Goal: Transaction & Acquisition: Purchase product/service

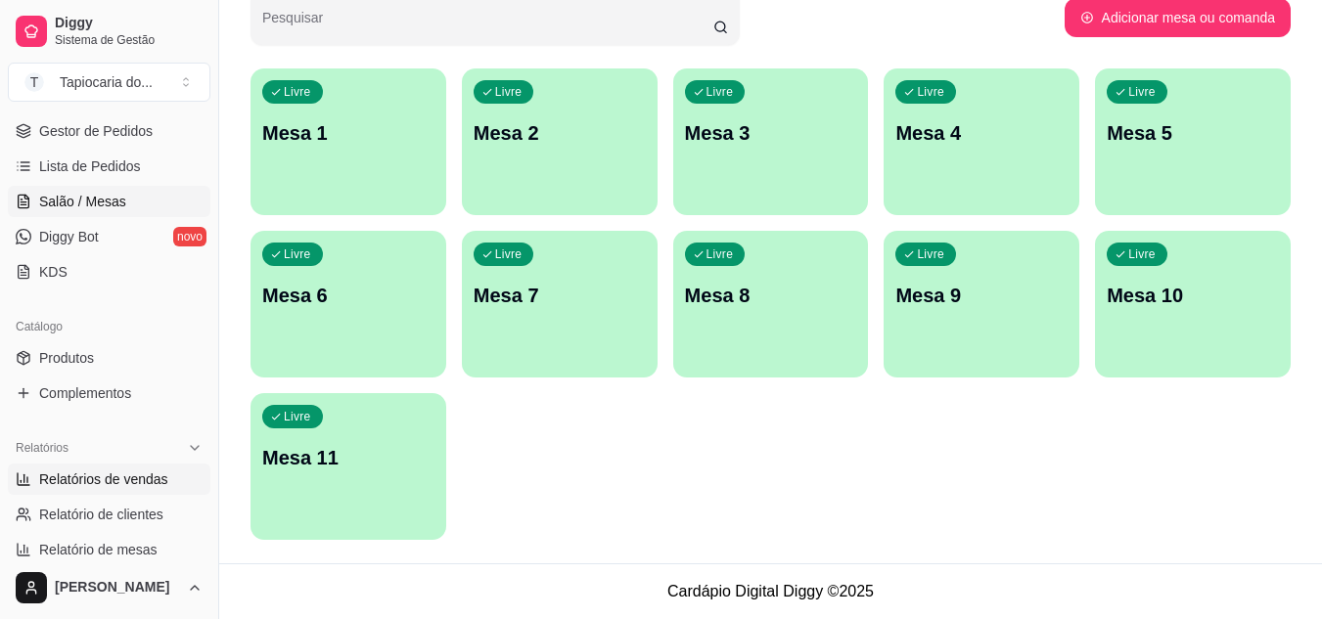
scroll to position [391, 0]
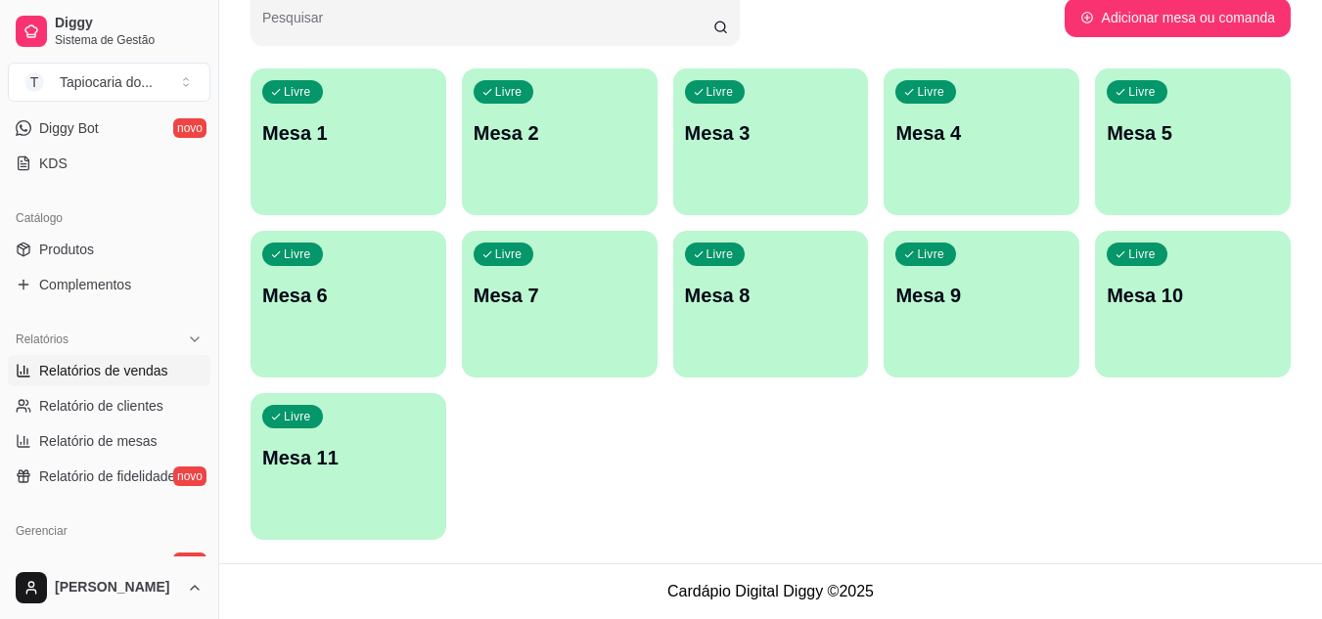
click at [138, 359] on link "Relatórios de vendas" at bounding box center [109, 370] width 203 height 31
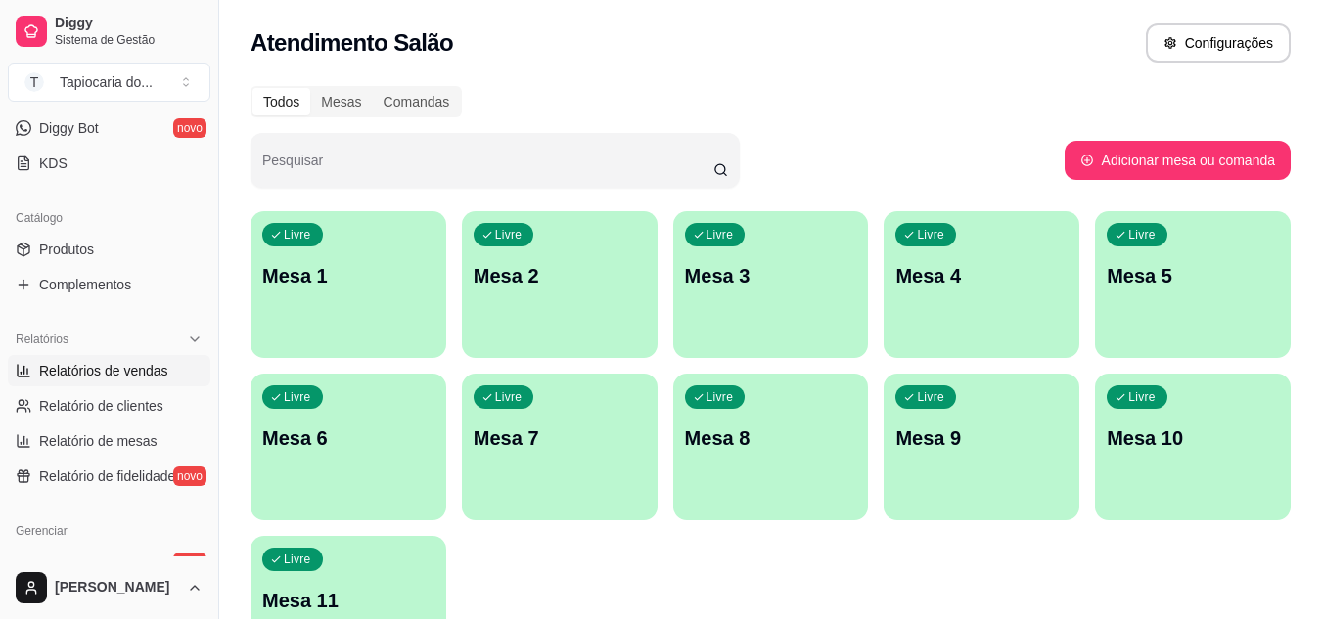
select select "ALL"
select select "0"
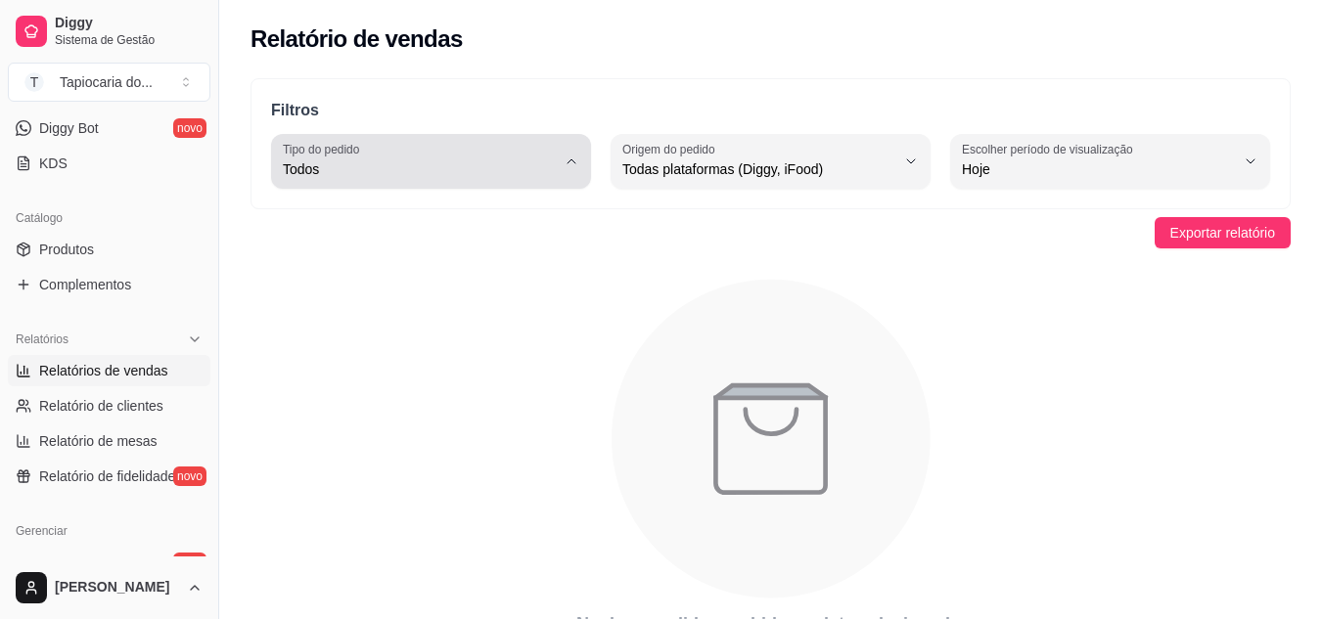
click at [562, 160] on button "Tipo do pedido Todos" at bounding box center [431, 161] width 320 height 55
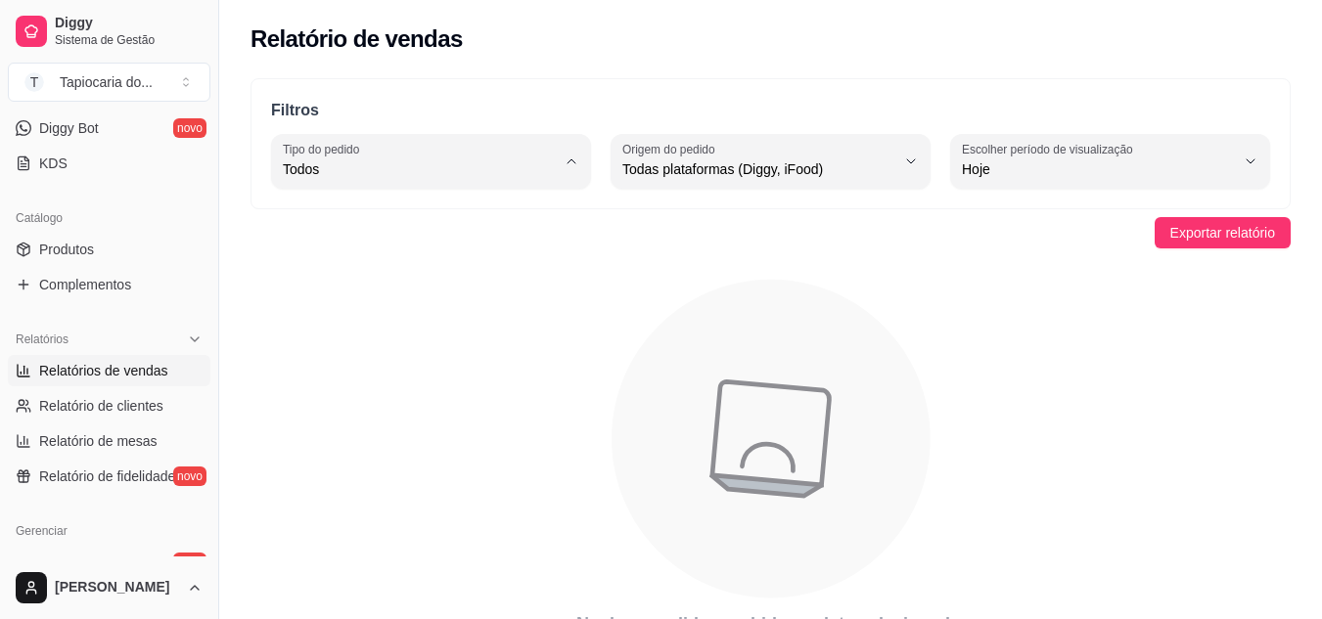
click at [438, 242] on span "Entrega" at bounding box center [422, 248] width 258 height 19
type input "DELIVERY"
select select "DELIVERY"
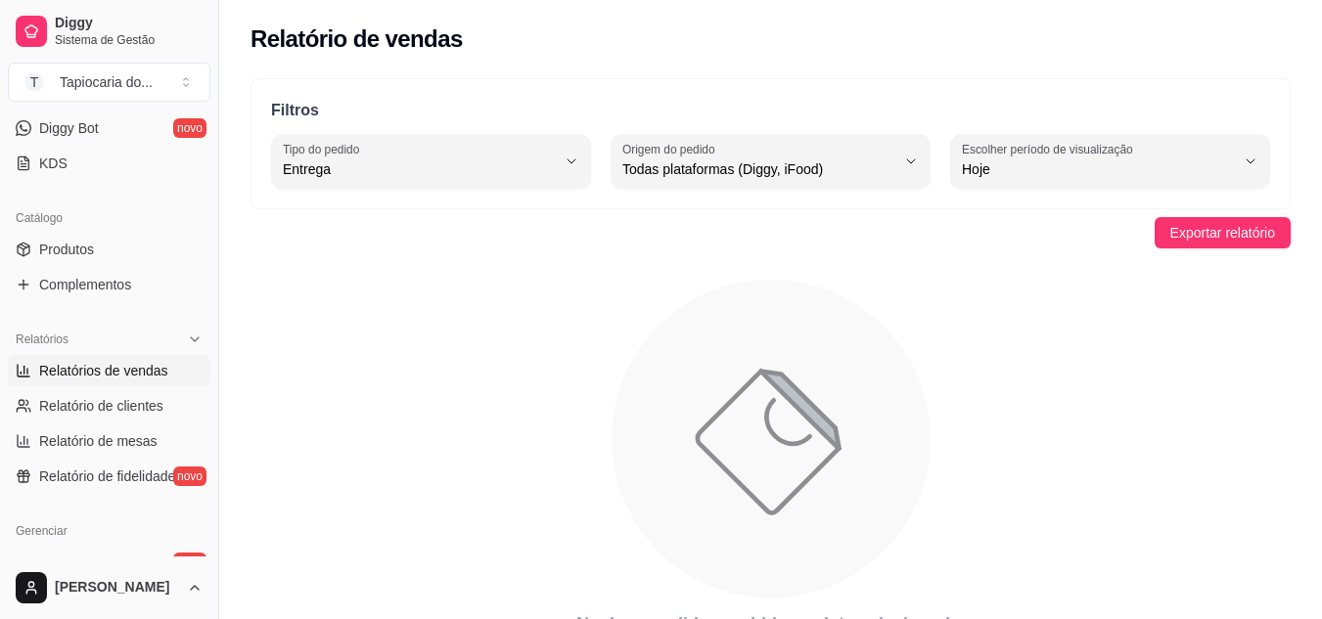
click at [945, 353] on icon "animation" at bounding box center [770, 439] width 1040 height 342
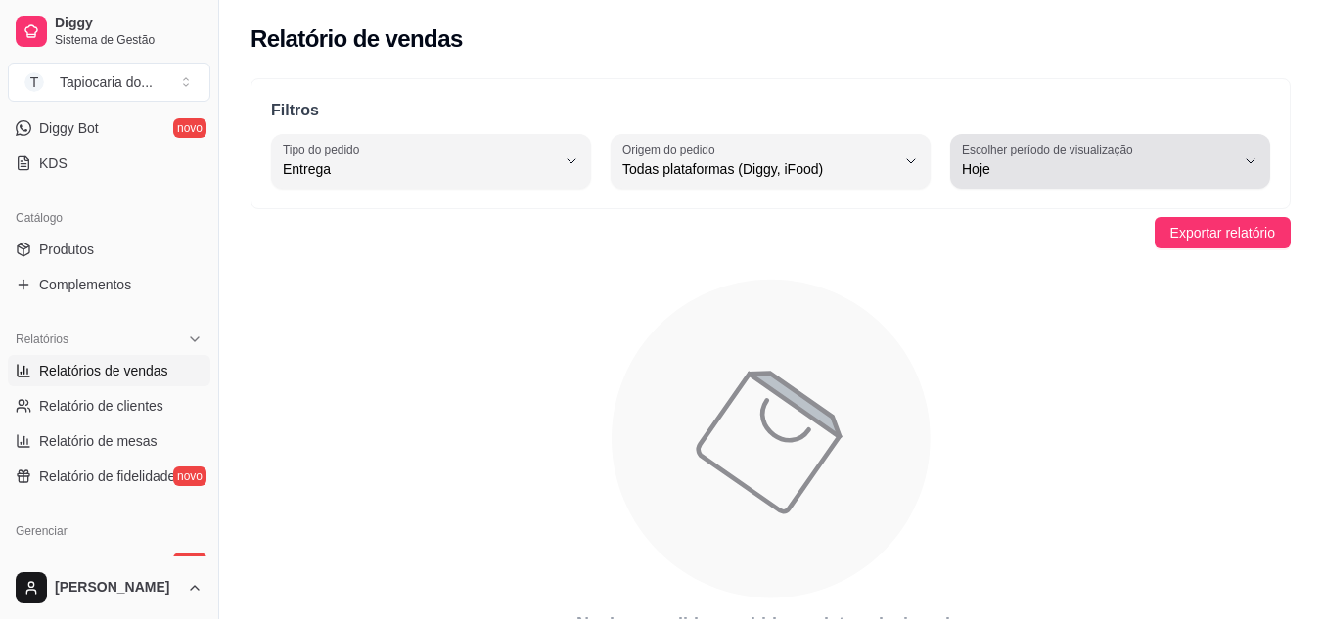
click at [1204, 163] on span "Hoje" at bounding box center [1098, 169] width 273 height 20
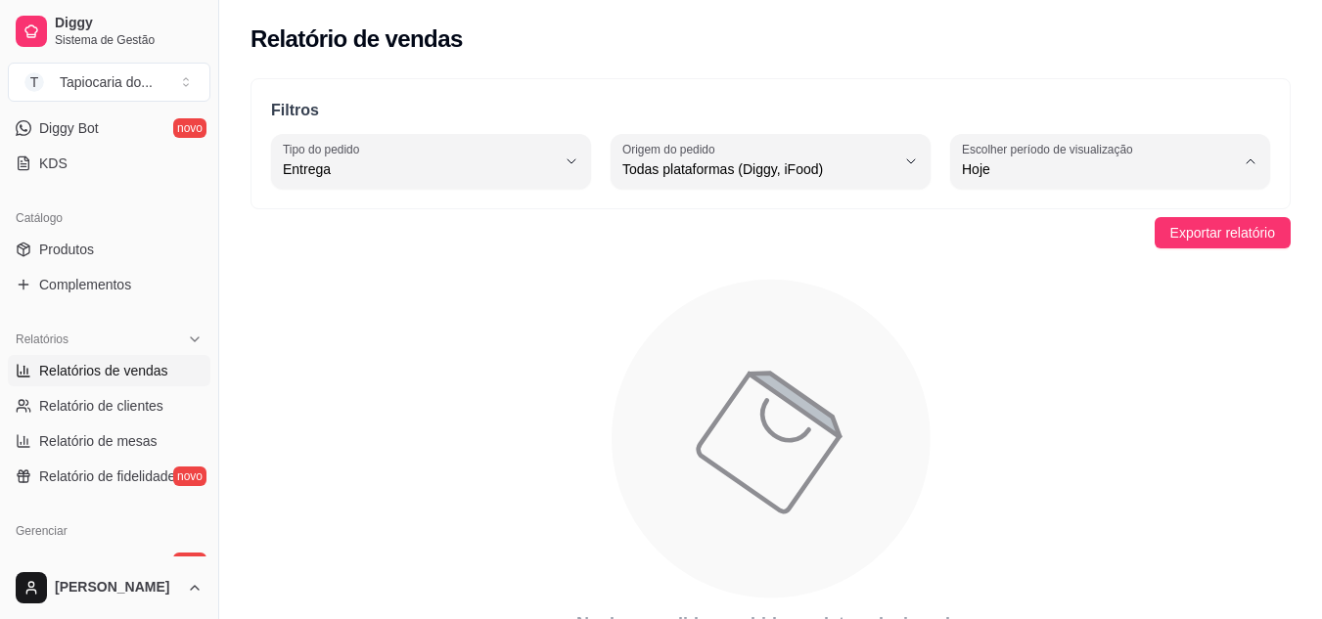
click at [1037, 244] on span "Ontem" at bounding box center [1101, 248] width 258 height 19
type input "1"
select select "1"
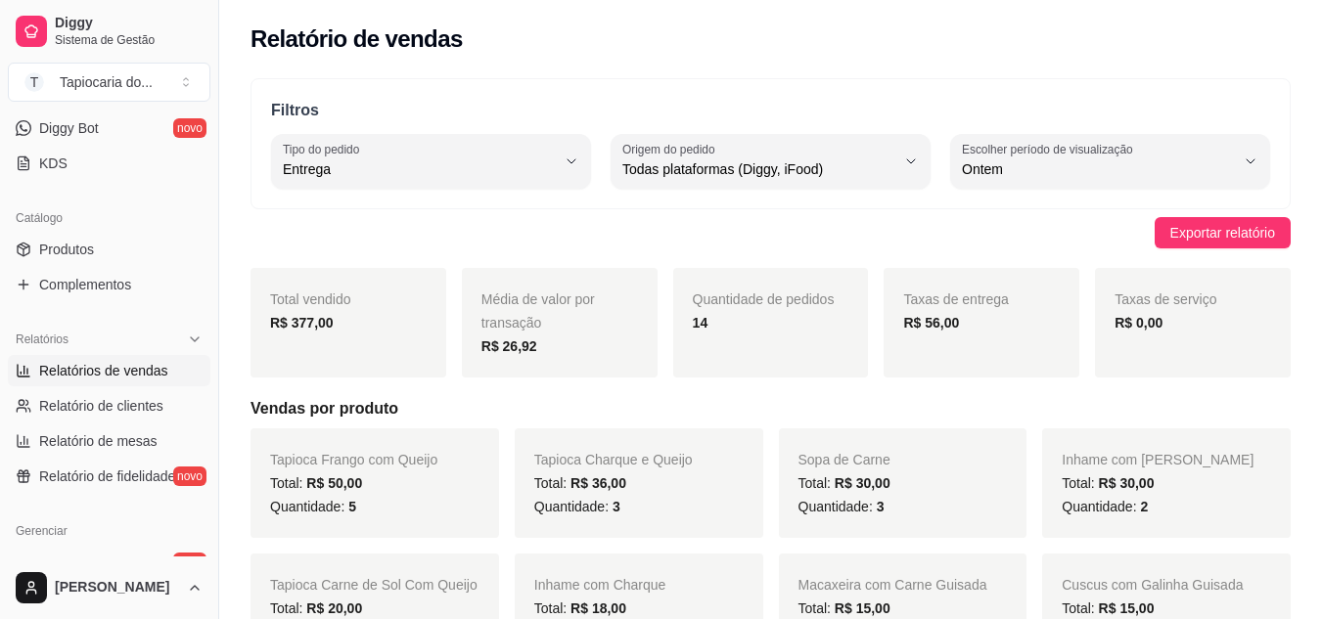
click at [915, 53] on div "Relatório de vendas" at bounding box center [770, 38] width 1040 height 31
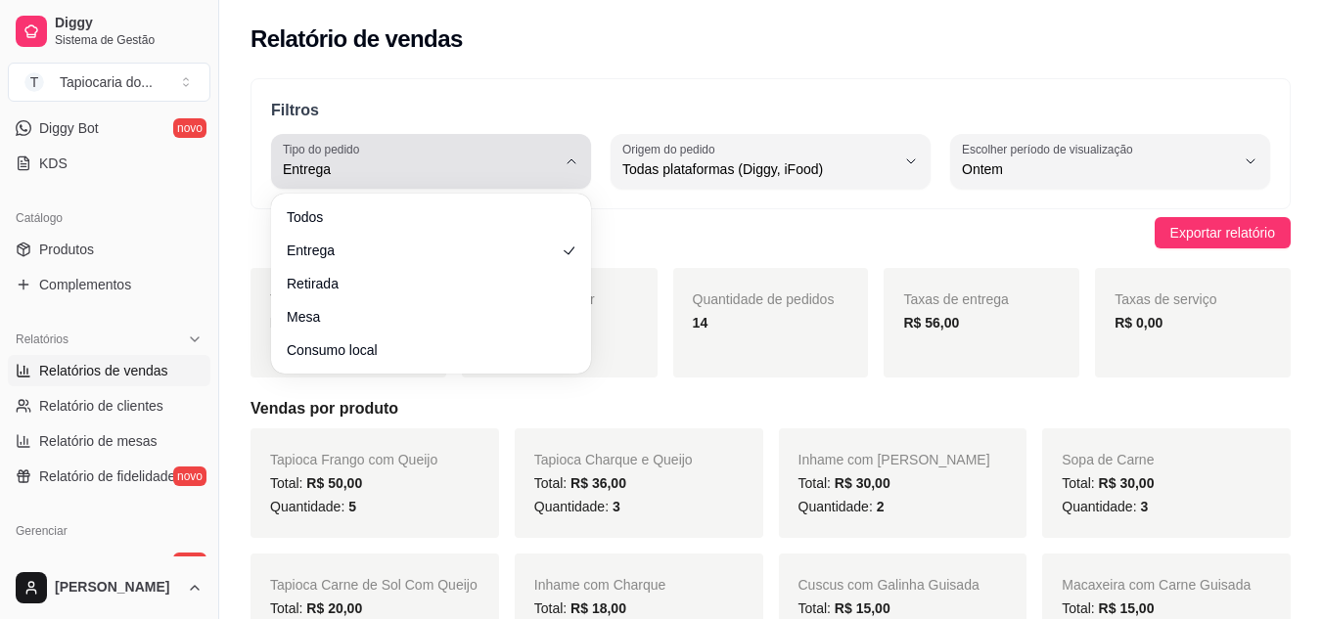
click at [579, 171] on button "Tipo do pedido Entrega" at bounding box center [431, 161] width 320 height 55
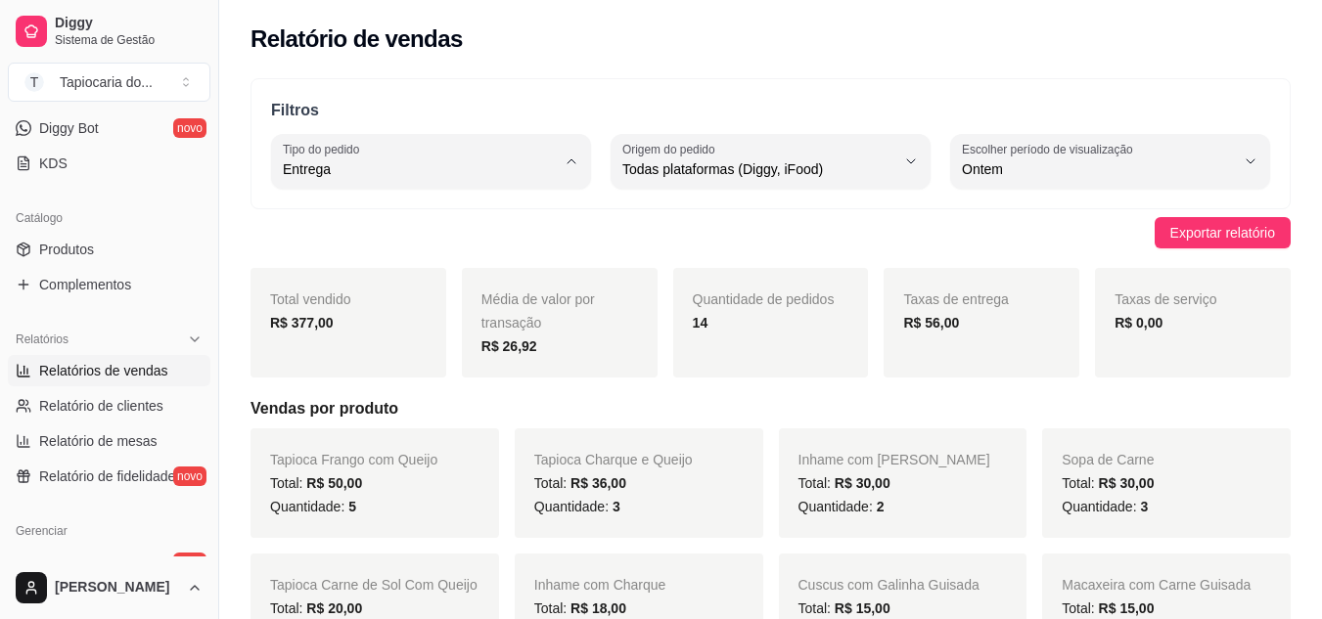
click at [449, 211] on span "Todos" at bounding box center [422, 215] width 258 height 19
type input "ALL"
select select "ALL"
click at [644, 56] on div "Relatório de vendas" at bounding box center [770, 33] width 1103 height 67
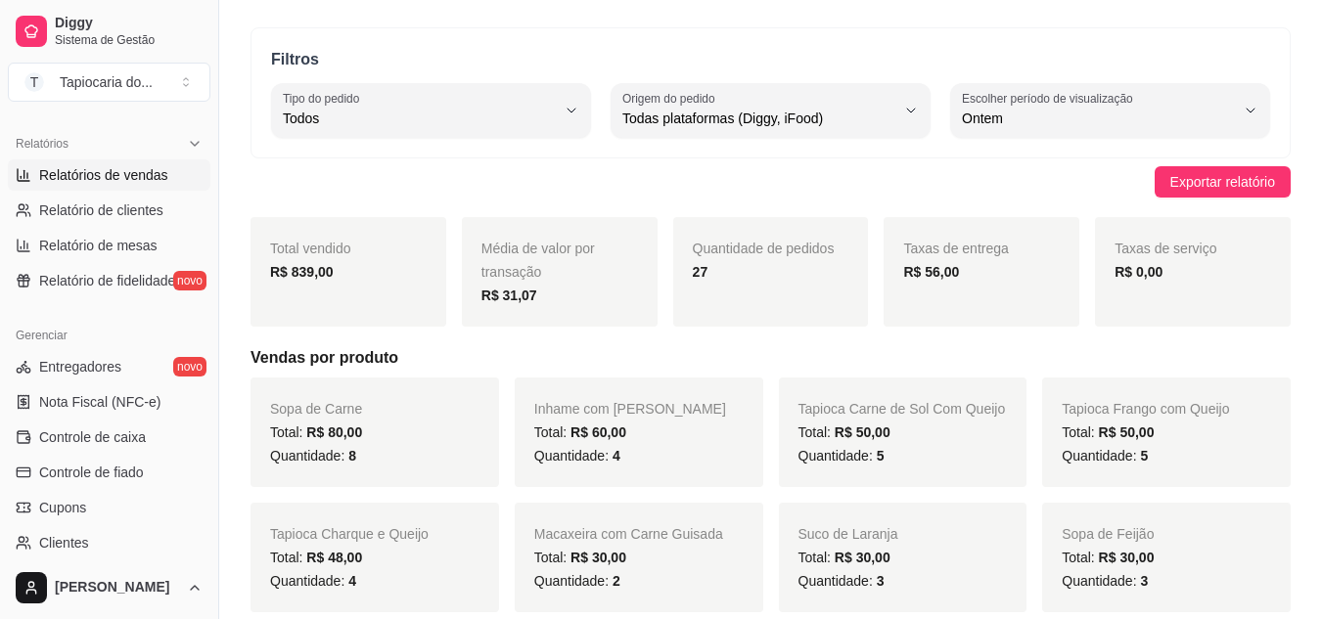
scroll to position [98, 0]
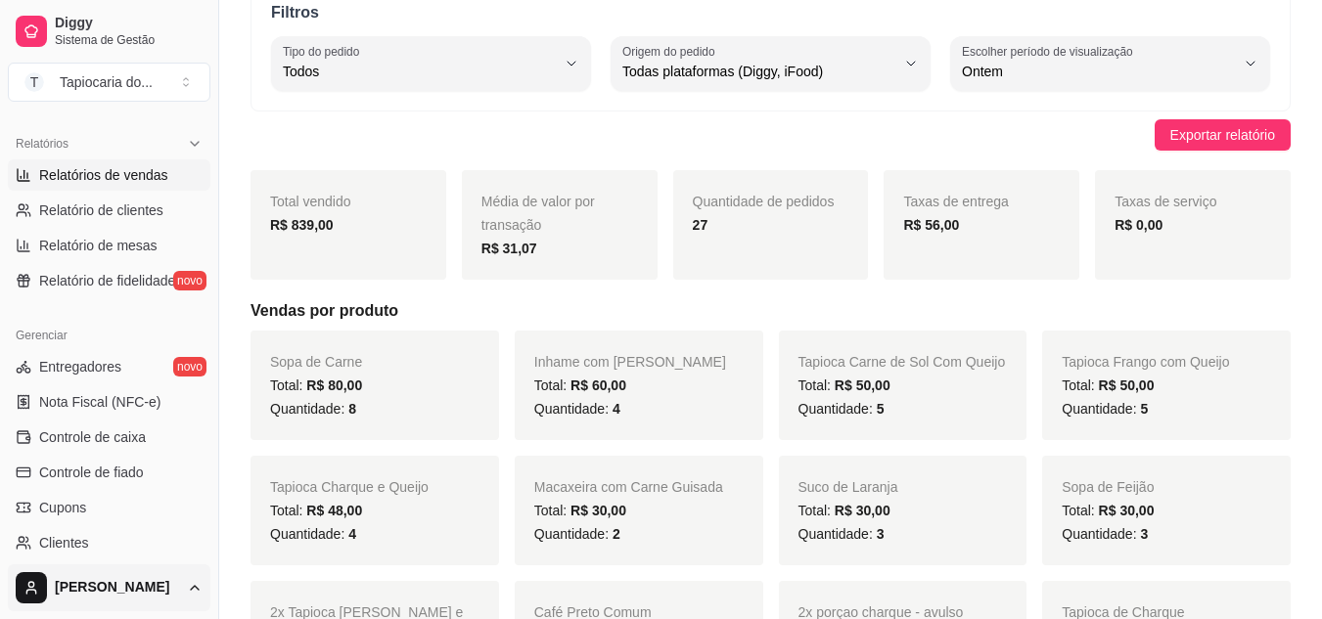
click at [86, 522] on html "Diggy Sistema de Gestão T Tapiocaria do ... Loja aberta Diggy Bot até 11/09 Ace…" at bounding box center [661, 211] width 1322 height 619
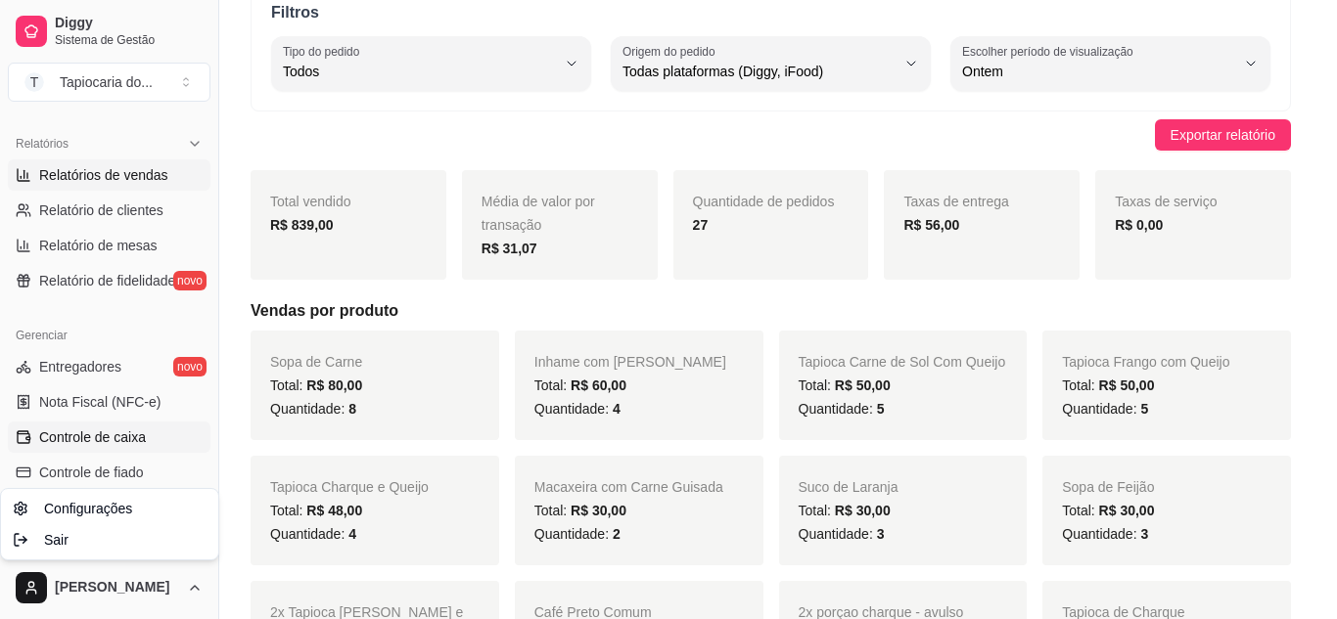
click at [124, 437] on html "Diggy Sistema de Gestão T Tapiocaria do ... Loja aberta Diggy Bot até 11/09 Ace…" at bounding box center [668, 211] width 1337 height 619
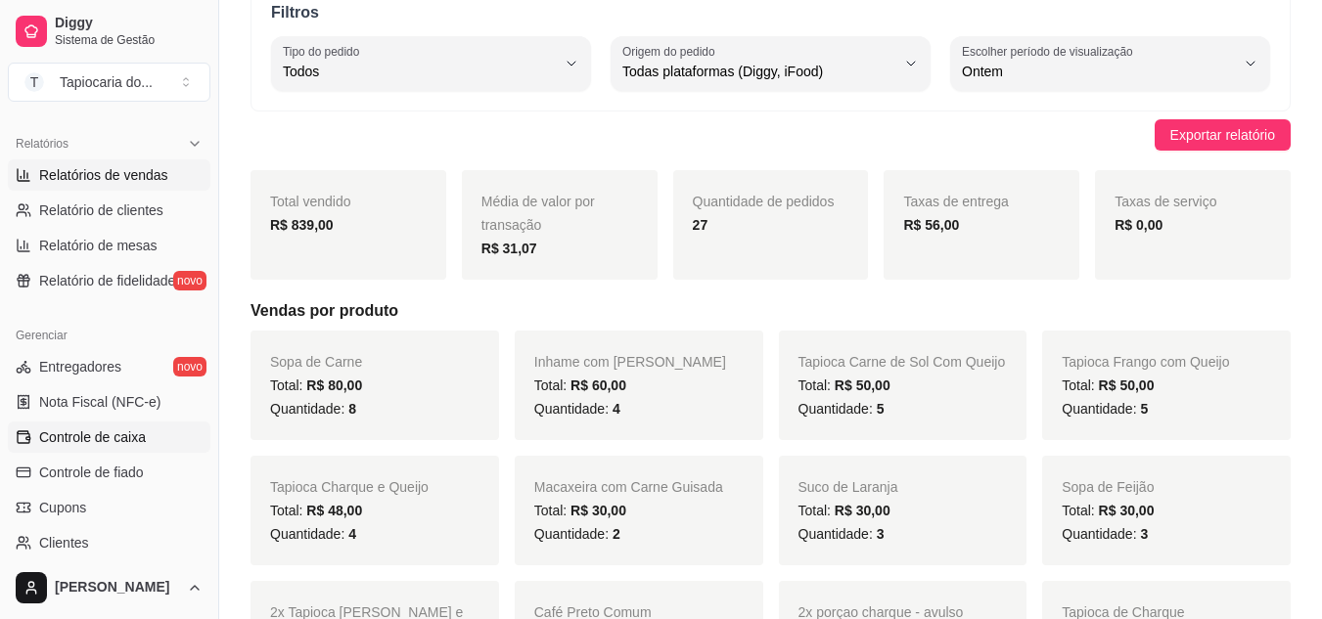
click at [124, 437] on span "Controle de caixa" at bounding box center [92, 438] width 107 height 20
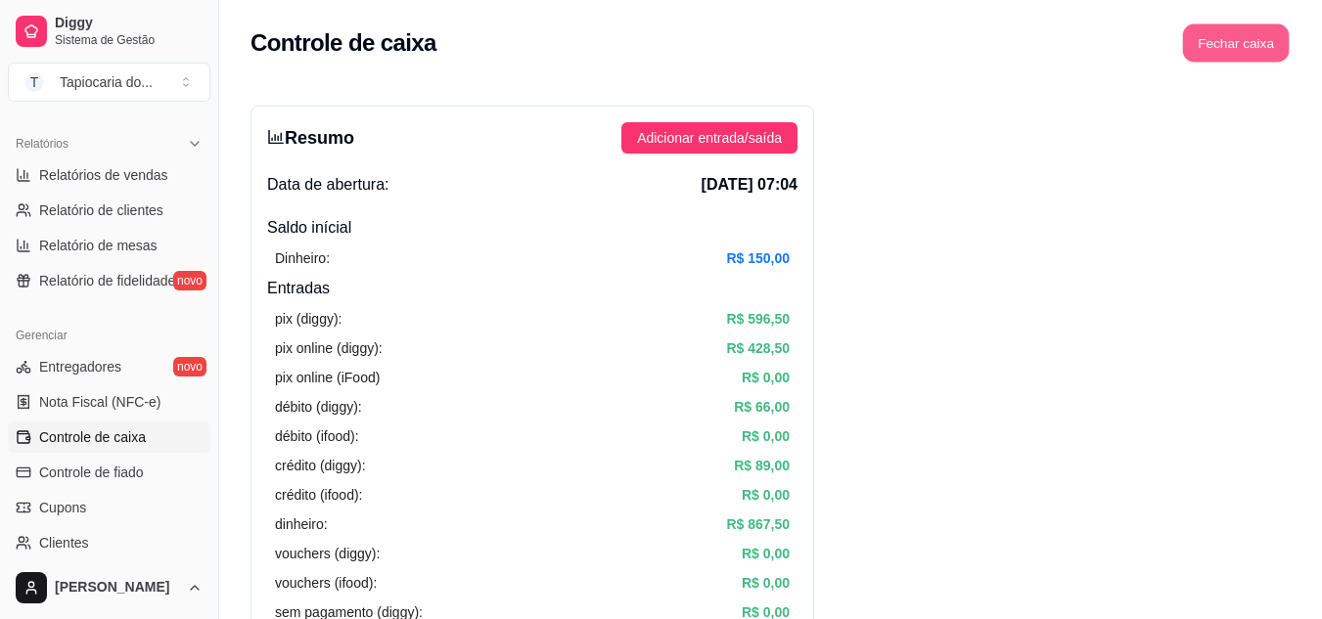
click at [1252, 30] on button "Fechar caixa" at bounding box center [1236, 43] width 107 height 38
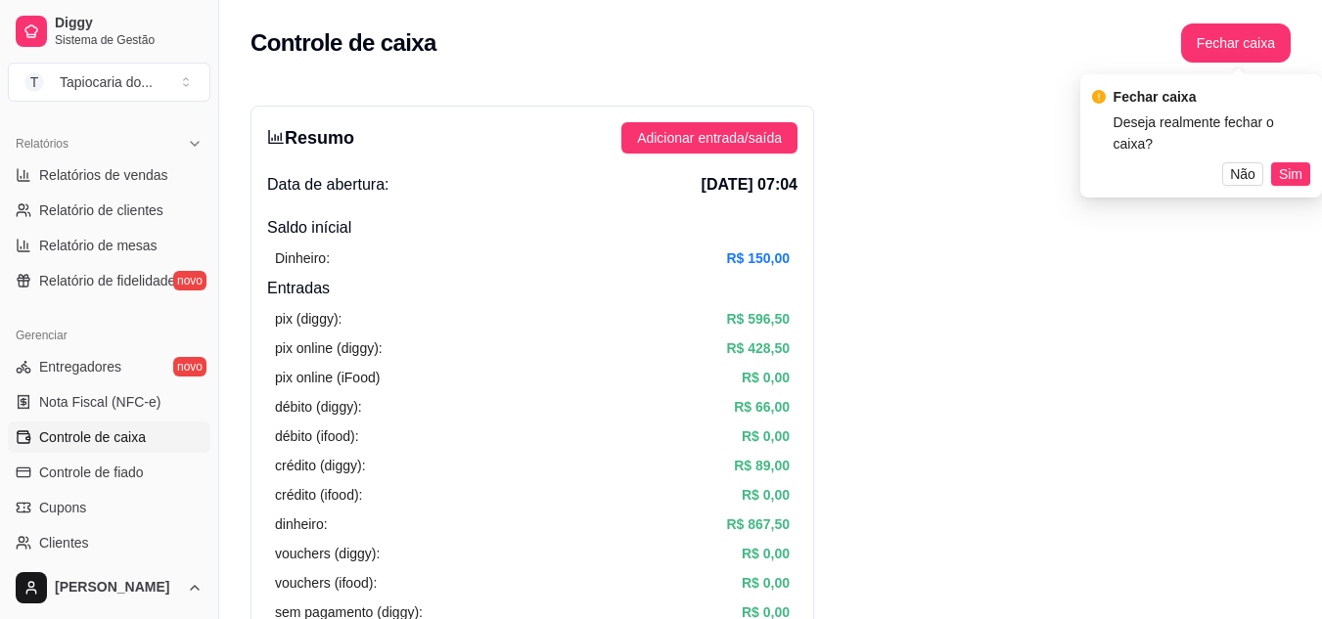
drag, startPoint x: 1285, startPoint y: 144, endPoint x: 845, endPoint y: 5, distance: 460.8
click at [1285, 163] on span "Sim" at bounding box center [1290, 174] width 23 height 22
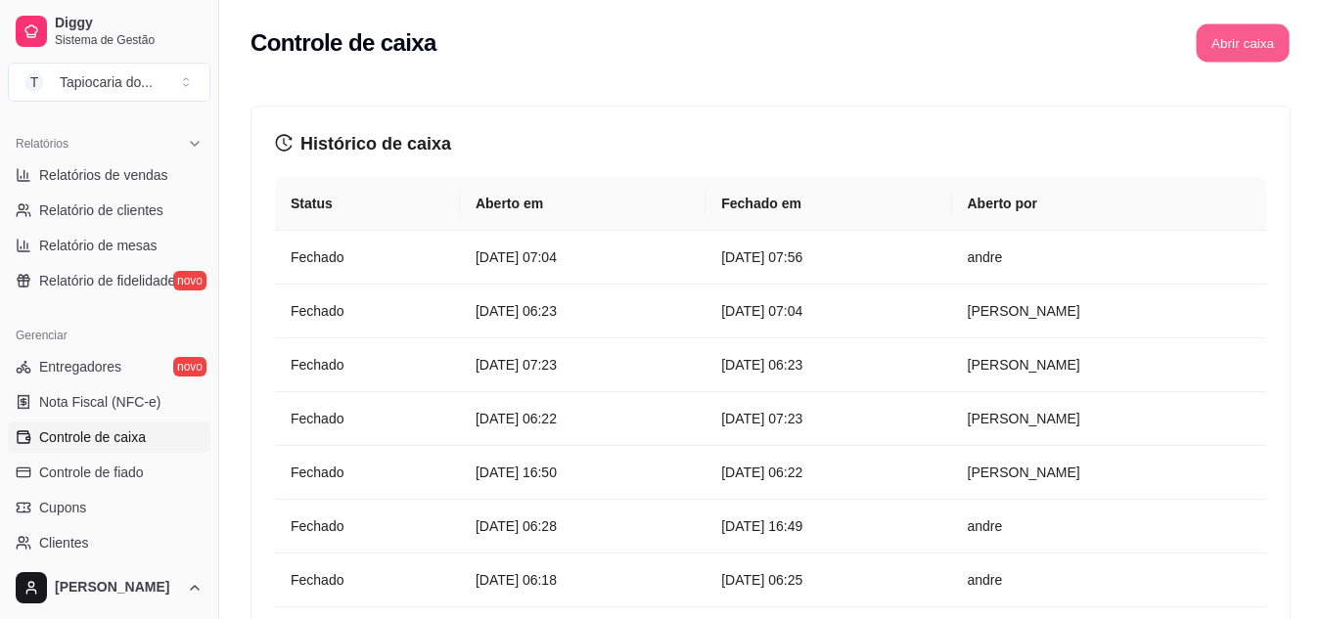
click at [1250, 31] on button "Abrir caixa" at bounding box center [1242, 43] width 93 height 38
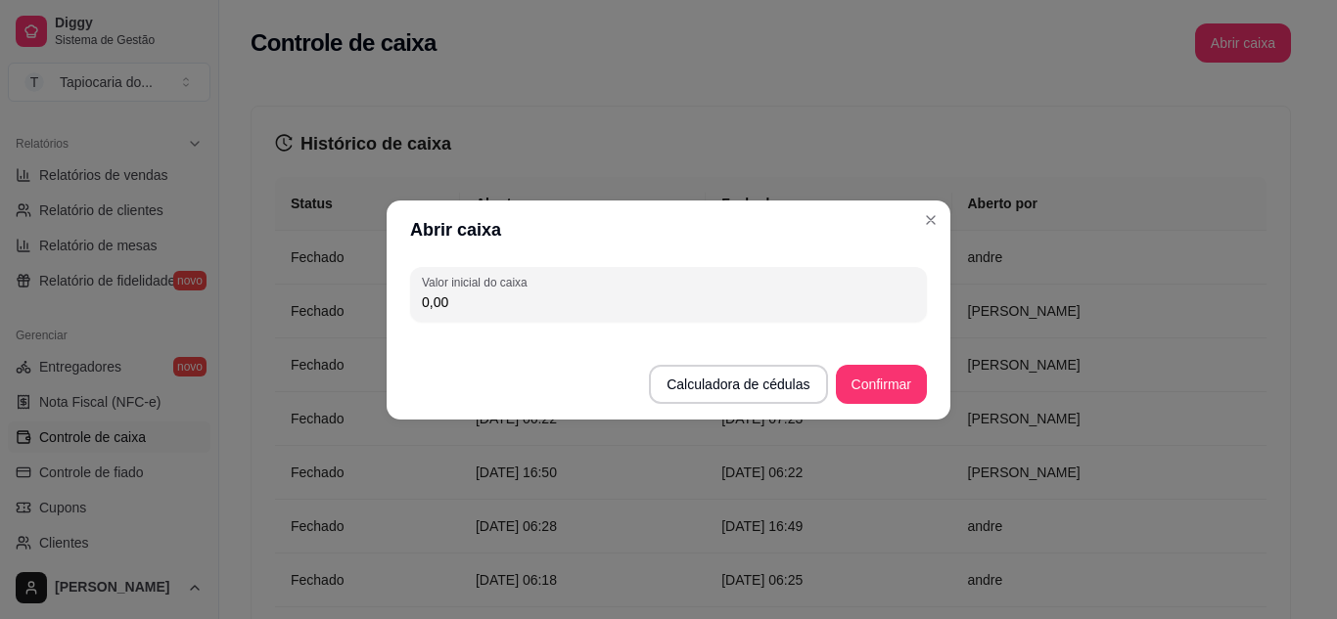
click at [607, 300] on input "0,00" at bounding box center [668, 303] width 493 height 20
type input "170,00"
click at [886, 380] on button "Confirmar" at bounding box center [881, 384] width 91 height 39
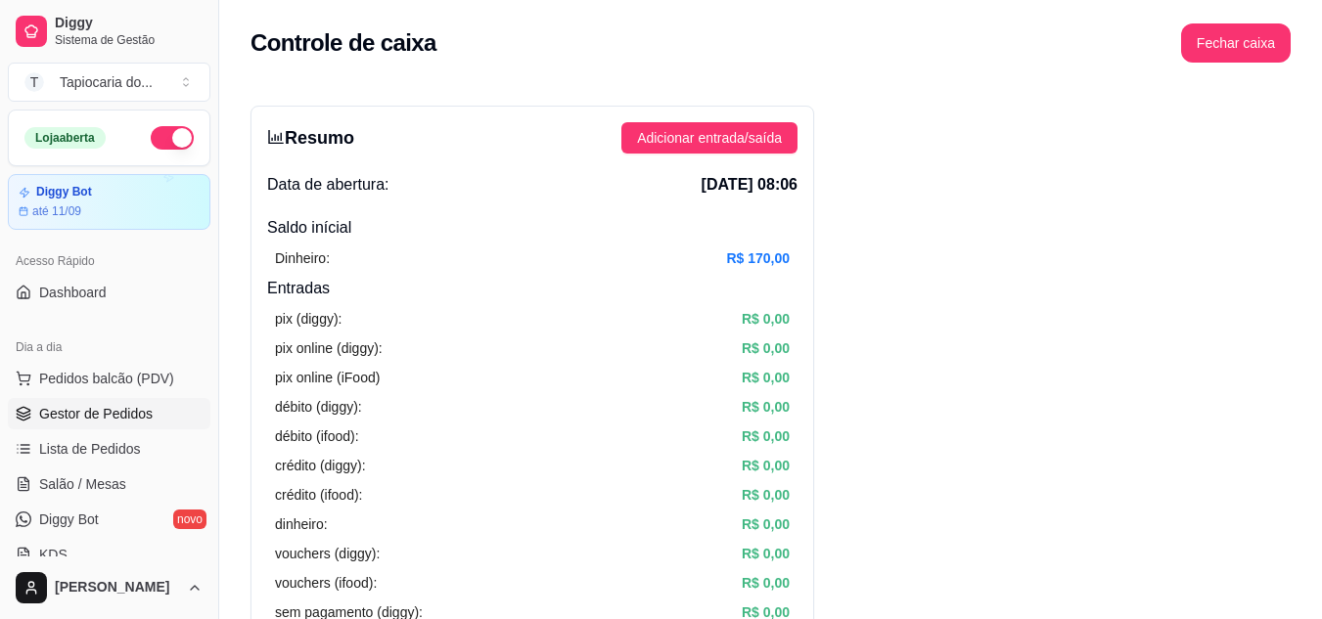
click at [111, 412] on span "Gestor de Pedidos" at bounding box center [96, 414] width 114 height 20
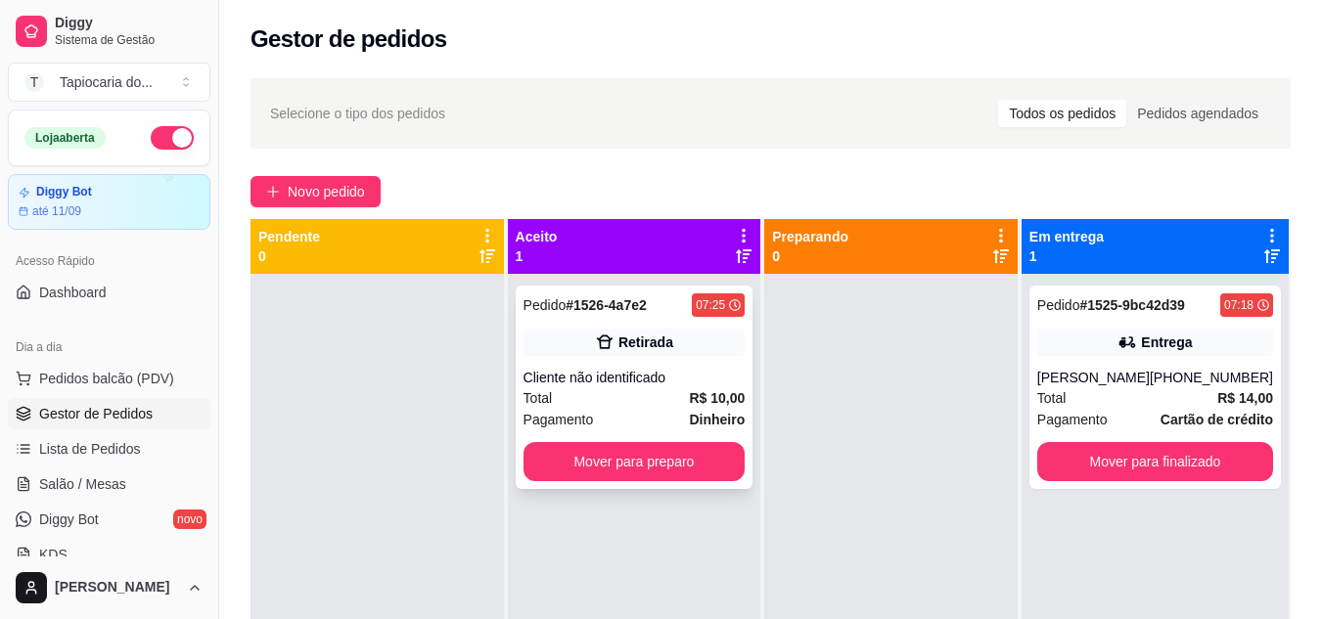
click at [692, 389] on div "Total R$ 10,00" at bounding box center [634, 398] width 222 height 22
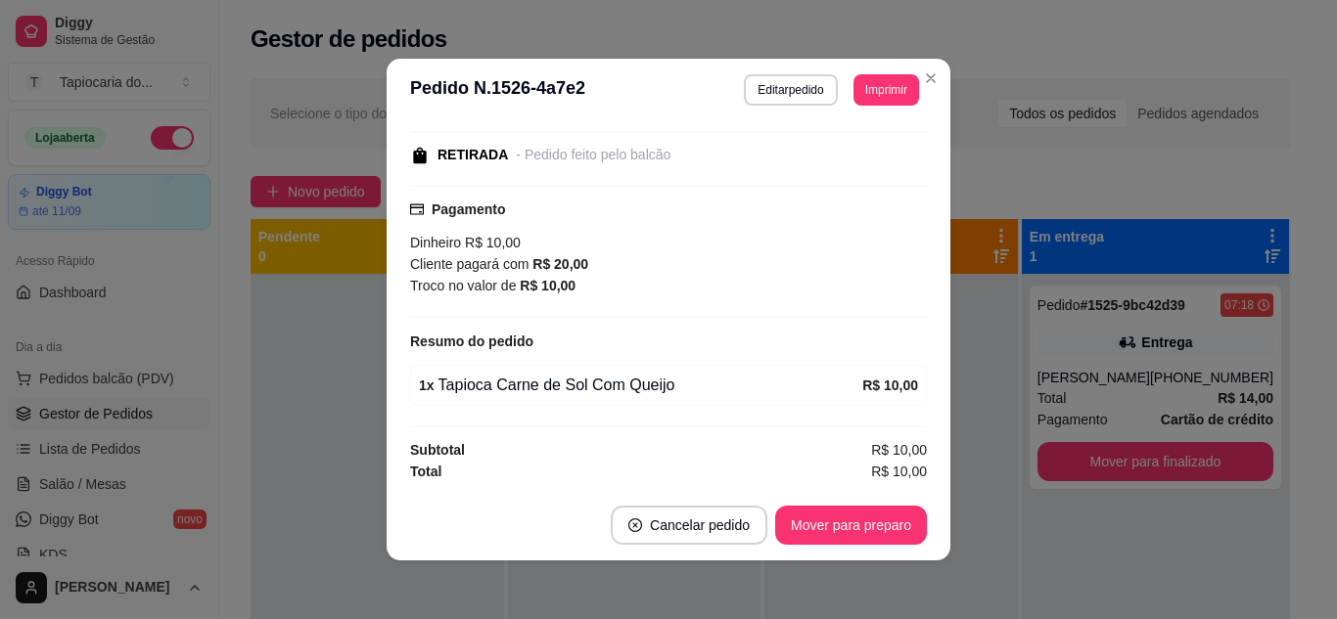
scroll to position [4, 0]
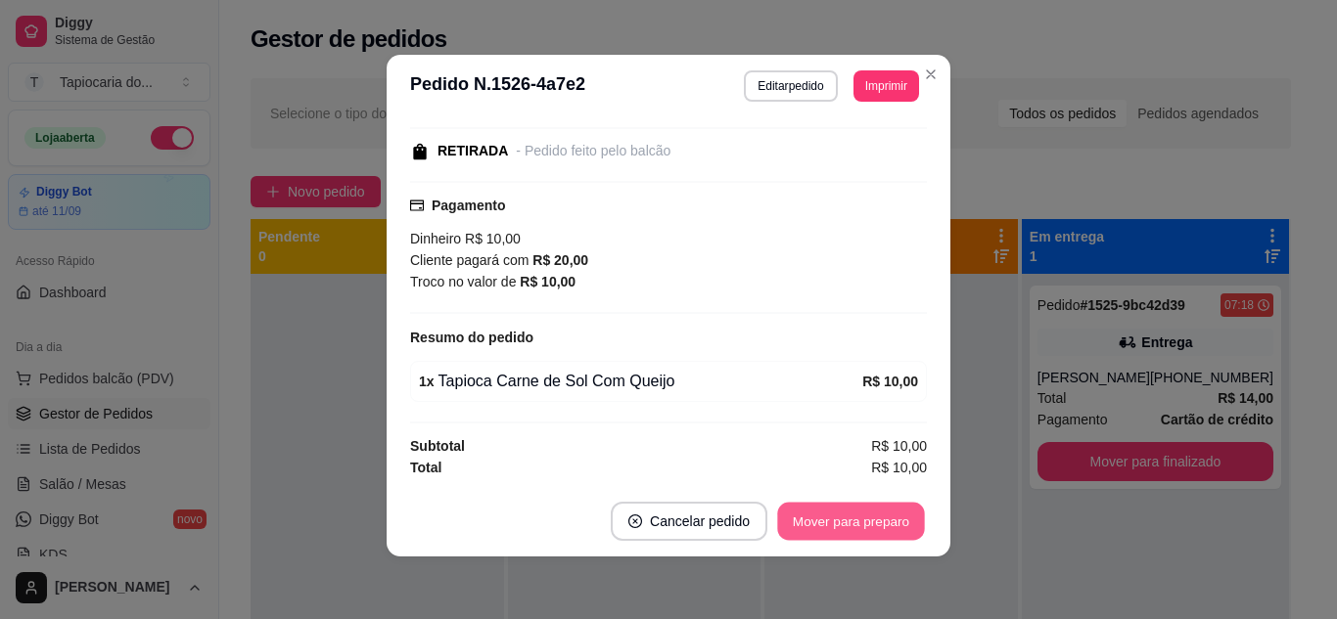
click at [836, 531] on button "Mover para preparo" at bounding box center [850, 522] width 147 height 38
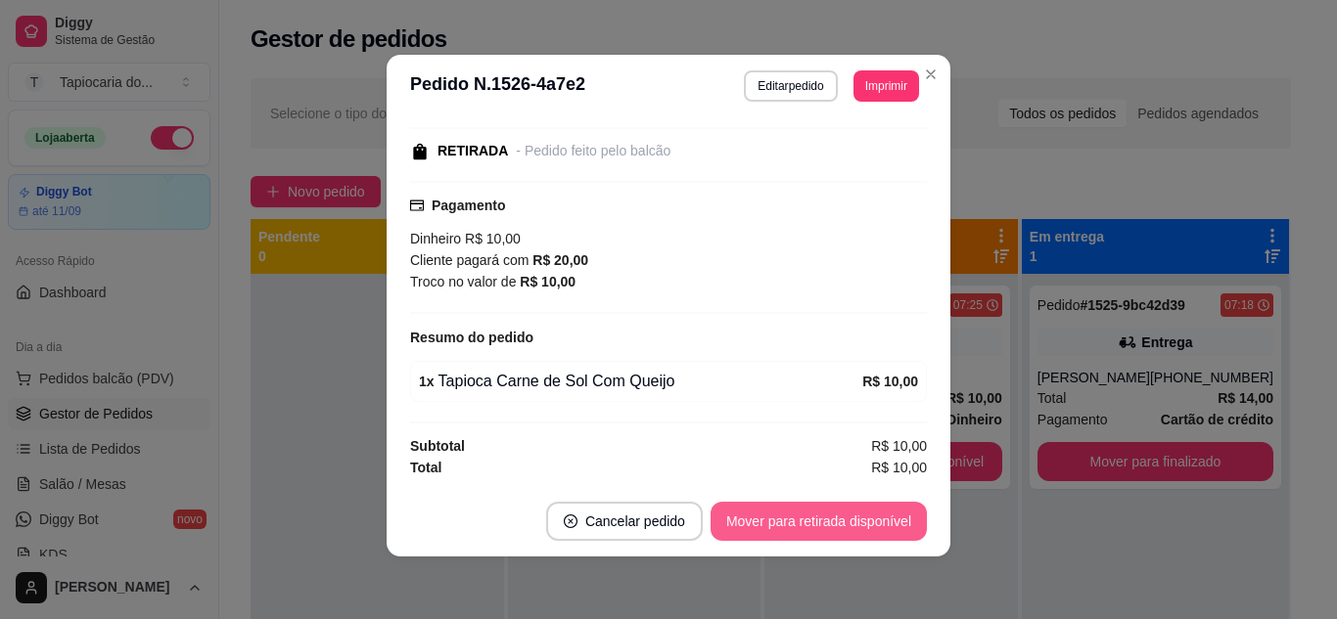
click at [839, 515] on button "Mover para retirada disponível" at bounding box center [818, 521] width 216 height 39
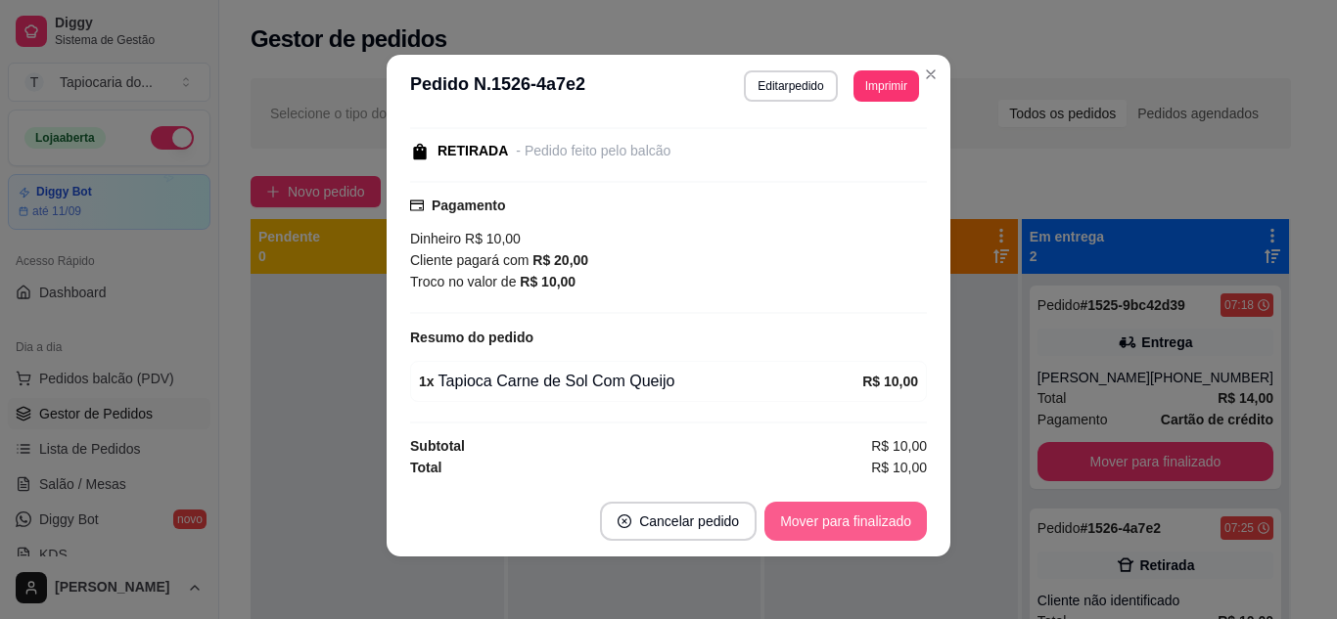
click at [840, 516] on button "Mover para finalizado" at bounding box center [845, 521] width 162 height 39
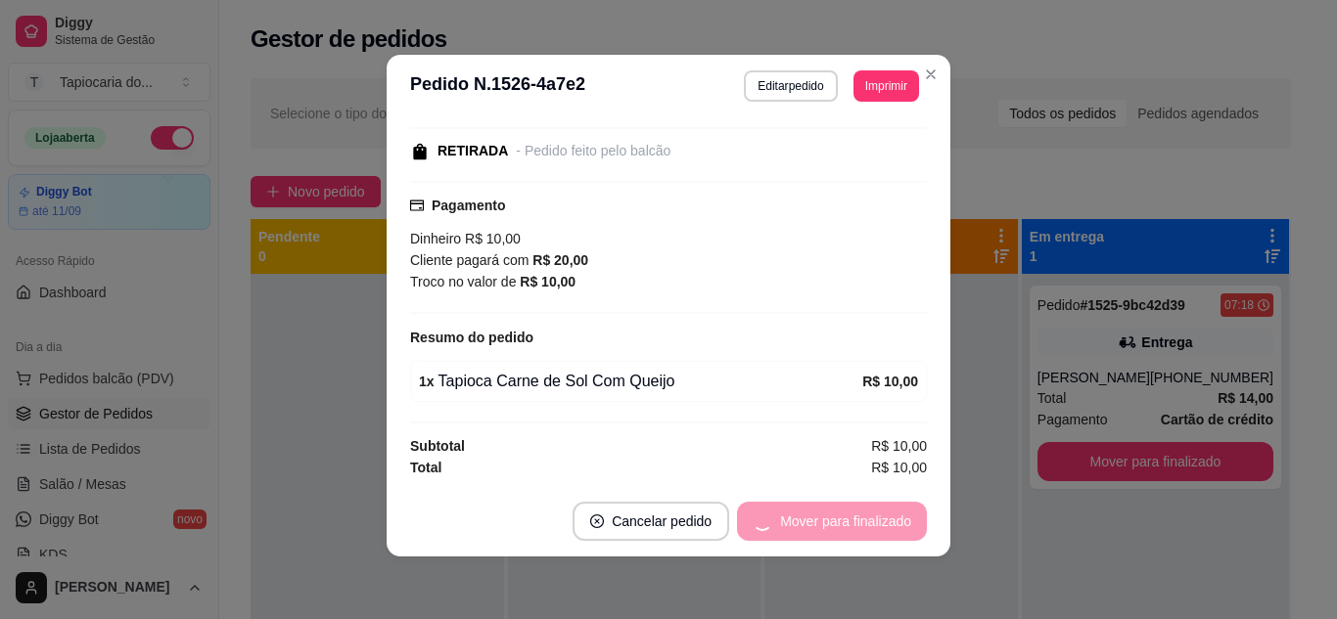
scroll to position [112, 0]
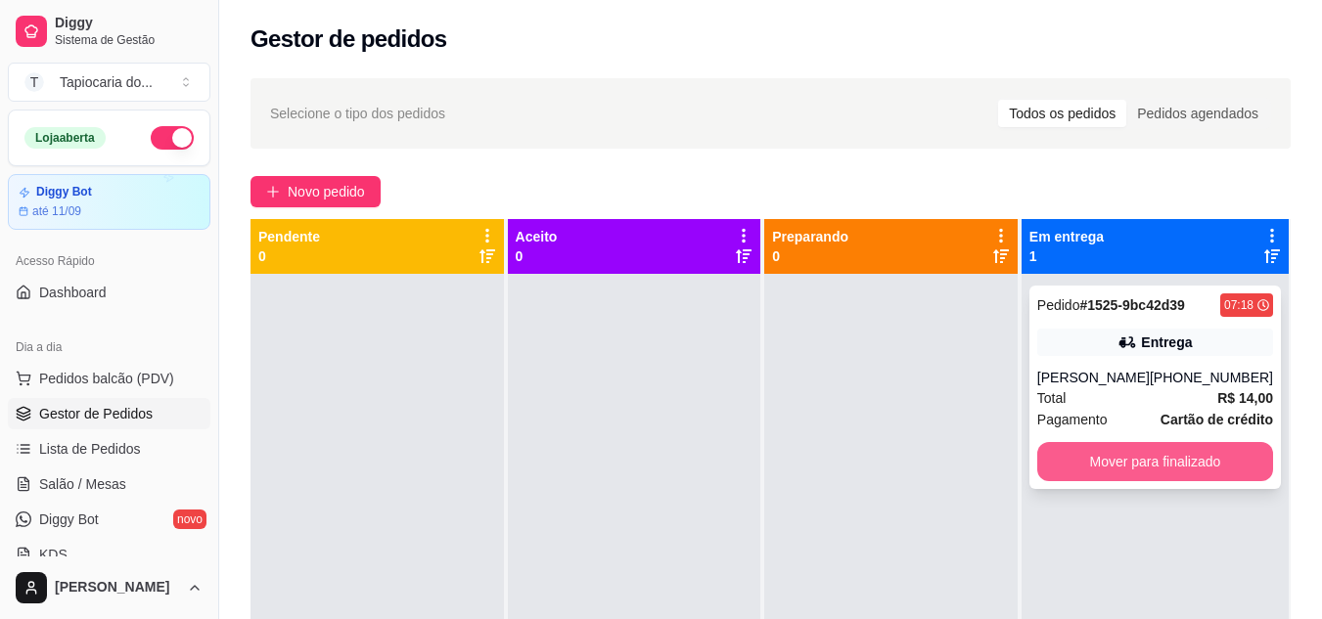
click at [1236, 466] on button "Mover para finalizado" at bounding box center [1155, 461] width 236 height 39
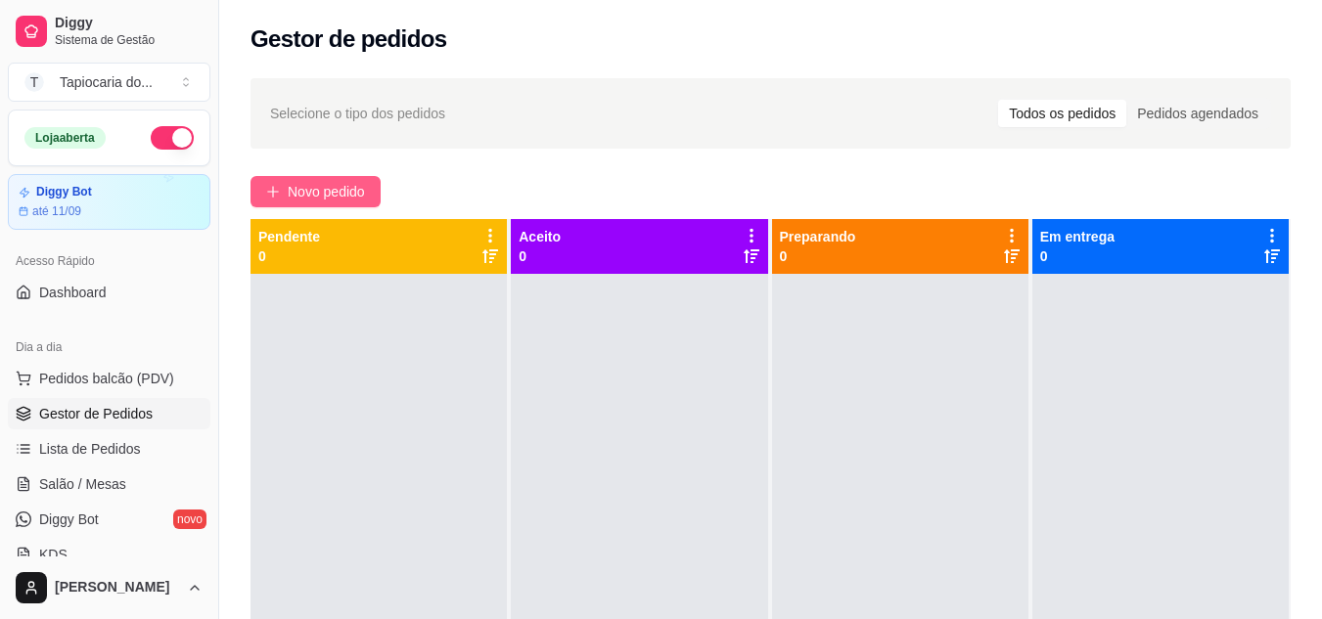
click at [379, 190] on button "Novo pedido" at bounding box center [315, 191] width 130 height 31
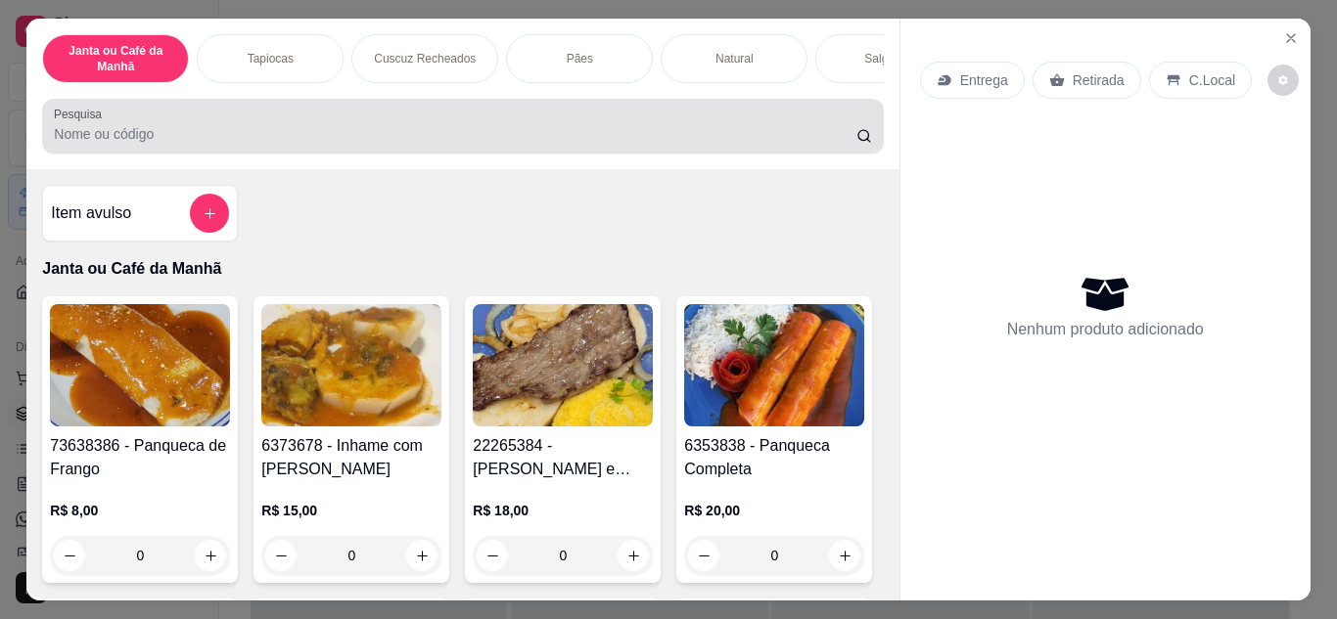
click at [361, 140] on input "Pesquisa" at bounding box center [455, 134] width 802 height 20
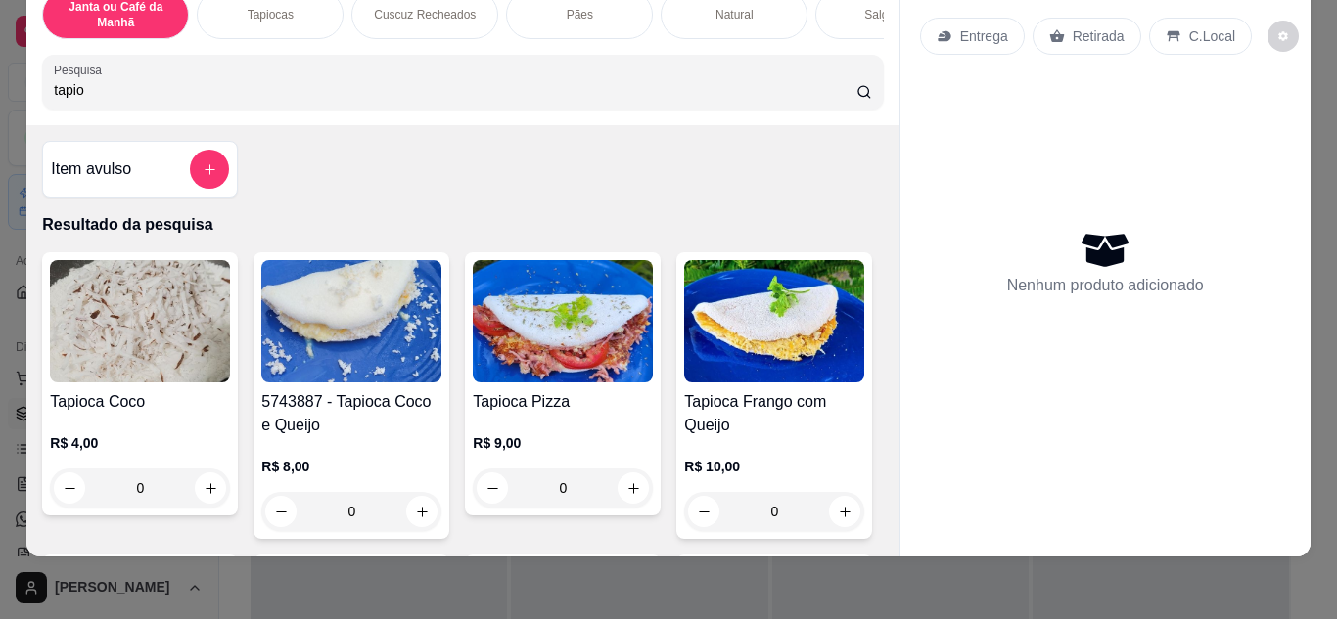
scroll to position [294, 0]
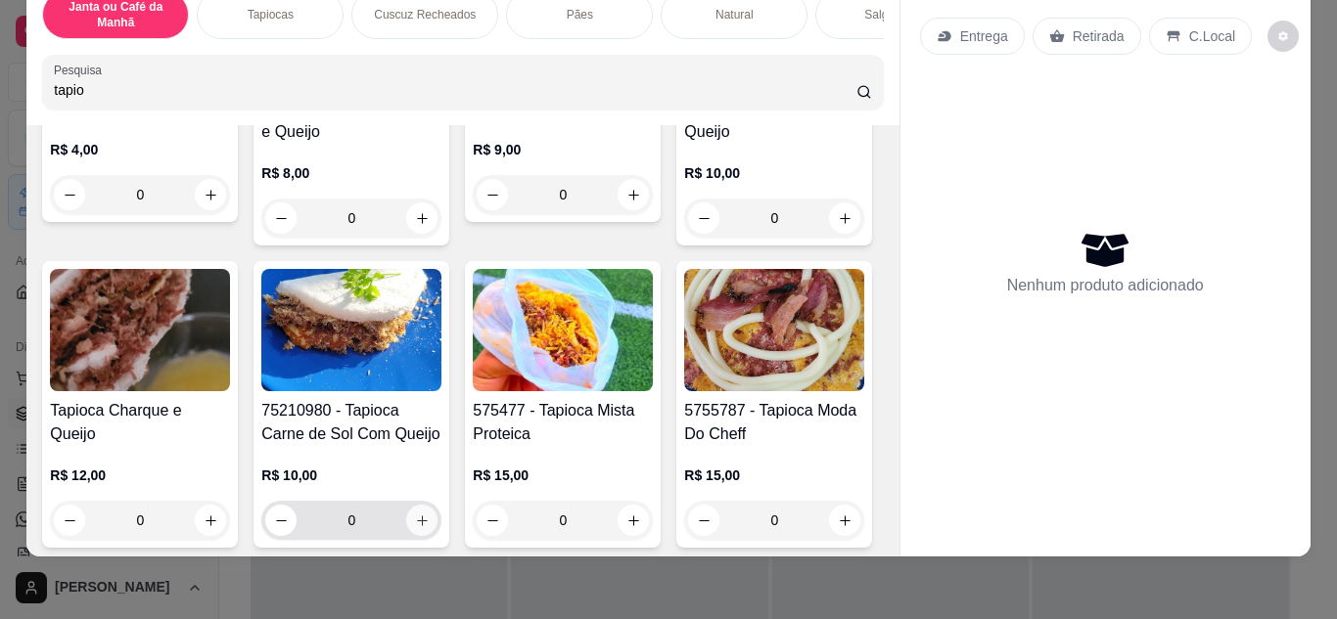
type input "tapio"
click at [430, 517] on icon "increase-product-quantity" at bounding box center [422, 521] width 15 height 15
type input "1"
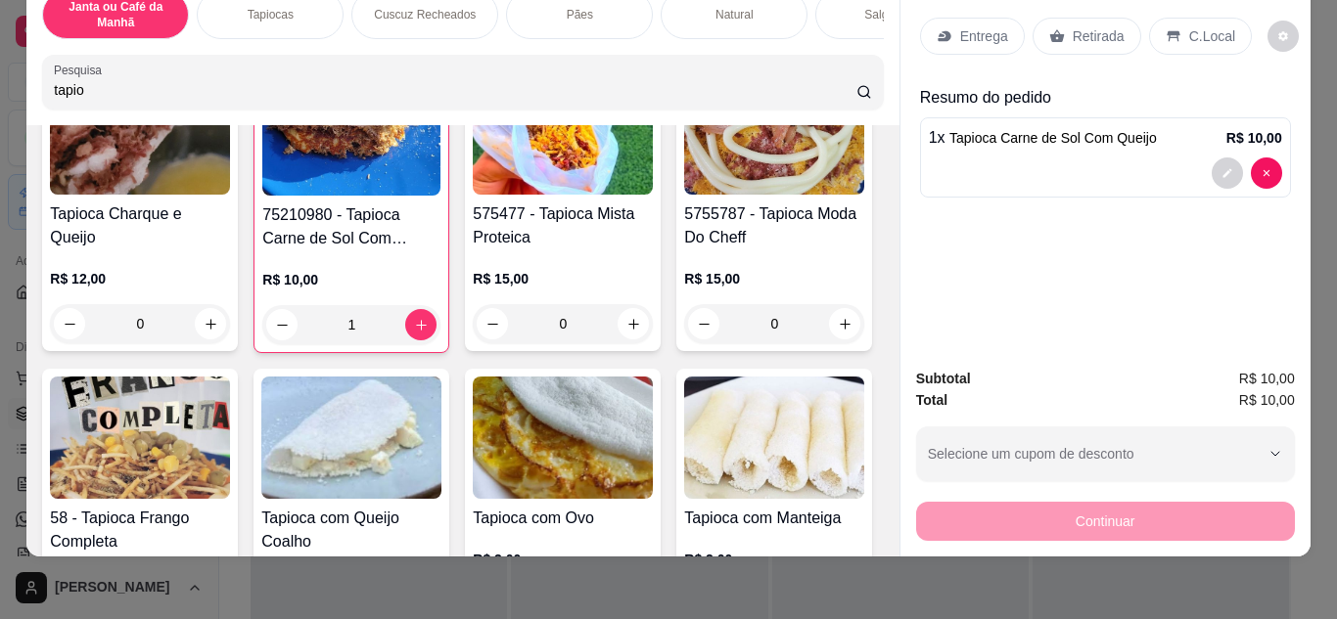
scroll to position [489, 0]
click at [985, 30] on p "Entrega" at bounding box center [984, 36] width 48 height 20
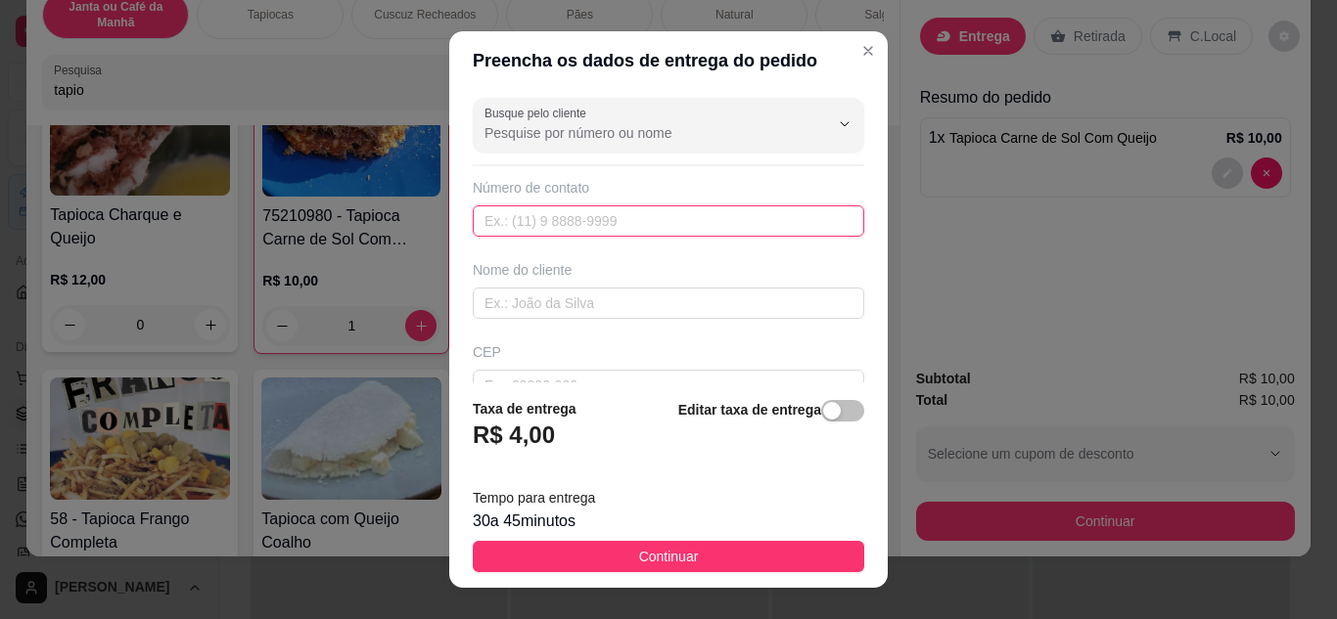
click at [523, 207] on input "text" at bounding box center [668, 220] width 391 height 31
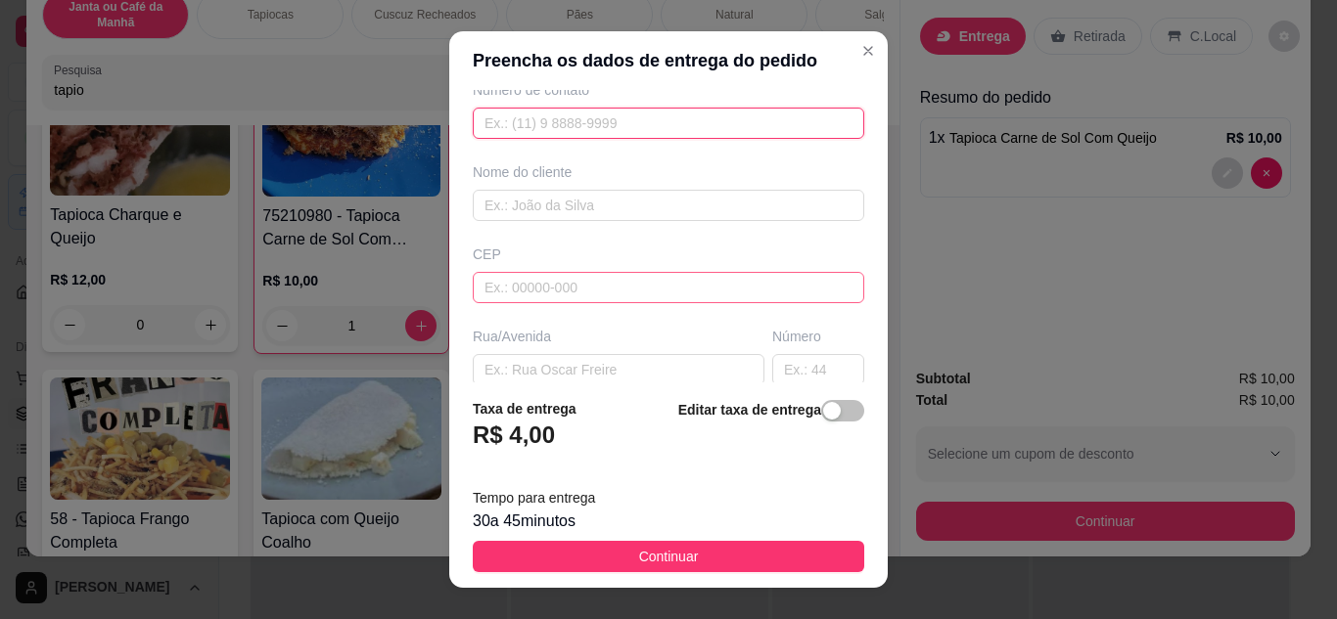
scroll to position [196, 0]
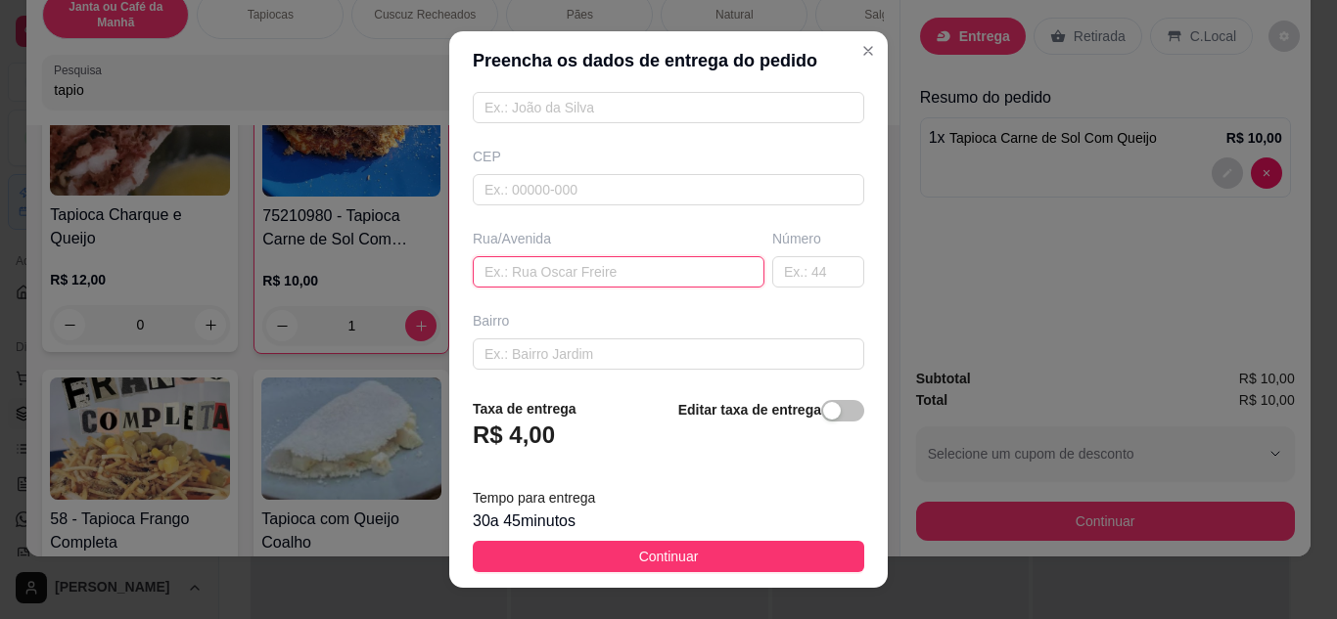
click at [513, 274] on input "text" at bounding box center [619, 271] width 292 height 31
drag, startPoint x: 513, startPoint y: 274, endPoint x: 498, endPoint y: 277, distance: 15.0
click at [498, 277] on input "text" at bounding box center [619, 271] width 292 height 31
paste input "[PERSON_NAME], 52 ·"
type input "Lourival Lacerda"
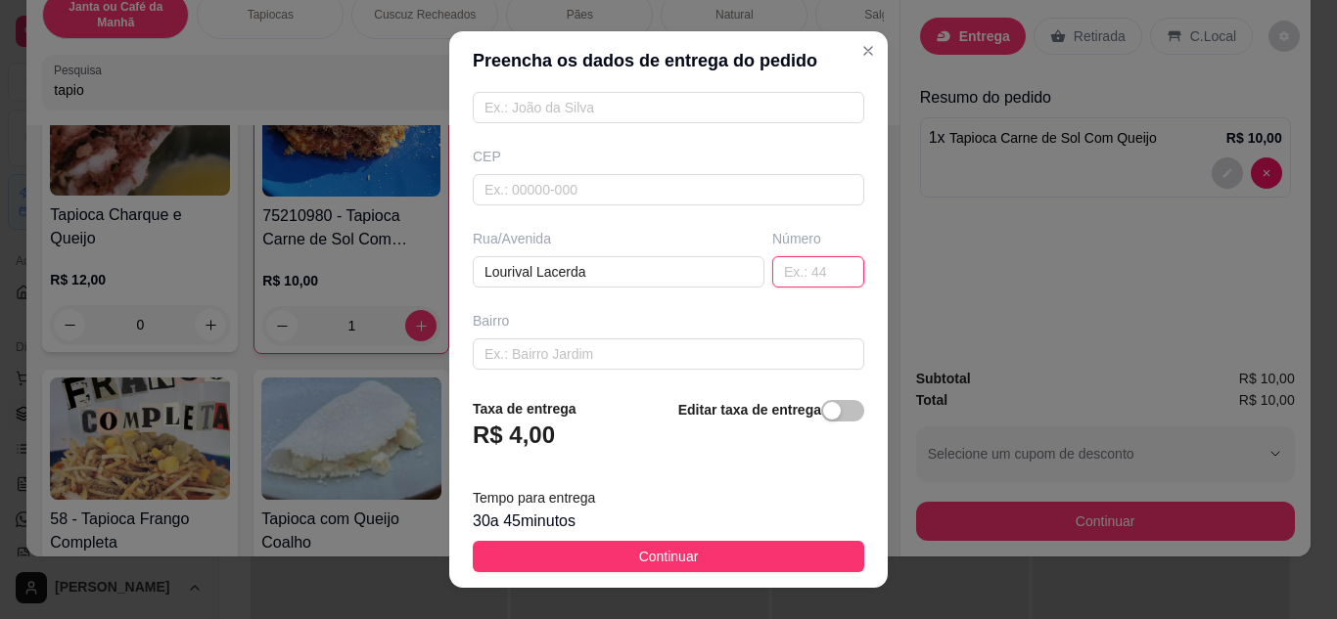
click at [795, 276] on input "text" at bounding box center [818, 271] width 92 height 31
type input "52"
click at [591, 343] on input "text" at bounding box center [668, 354] width 391 height 31
type input "c"
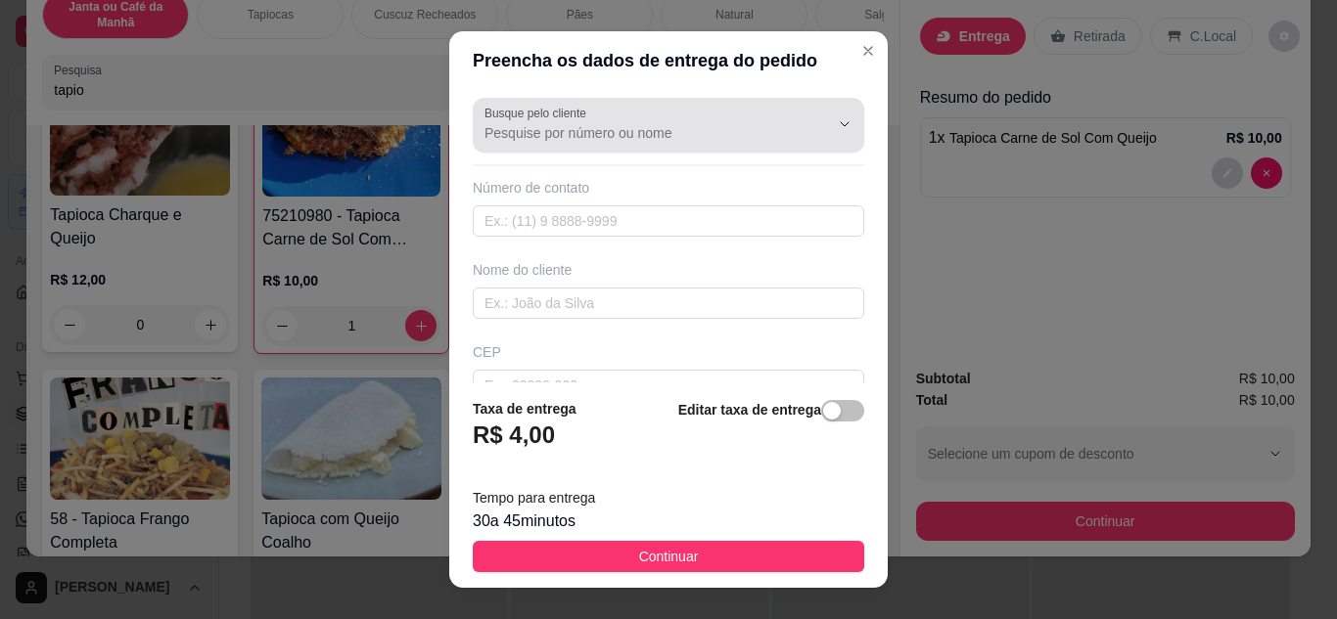
type input "Centro"
click at [609, 125] on input "Busque pelo cliente" at bounding box center [640, 133] width 313 height 20
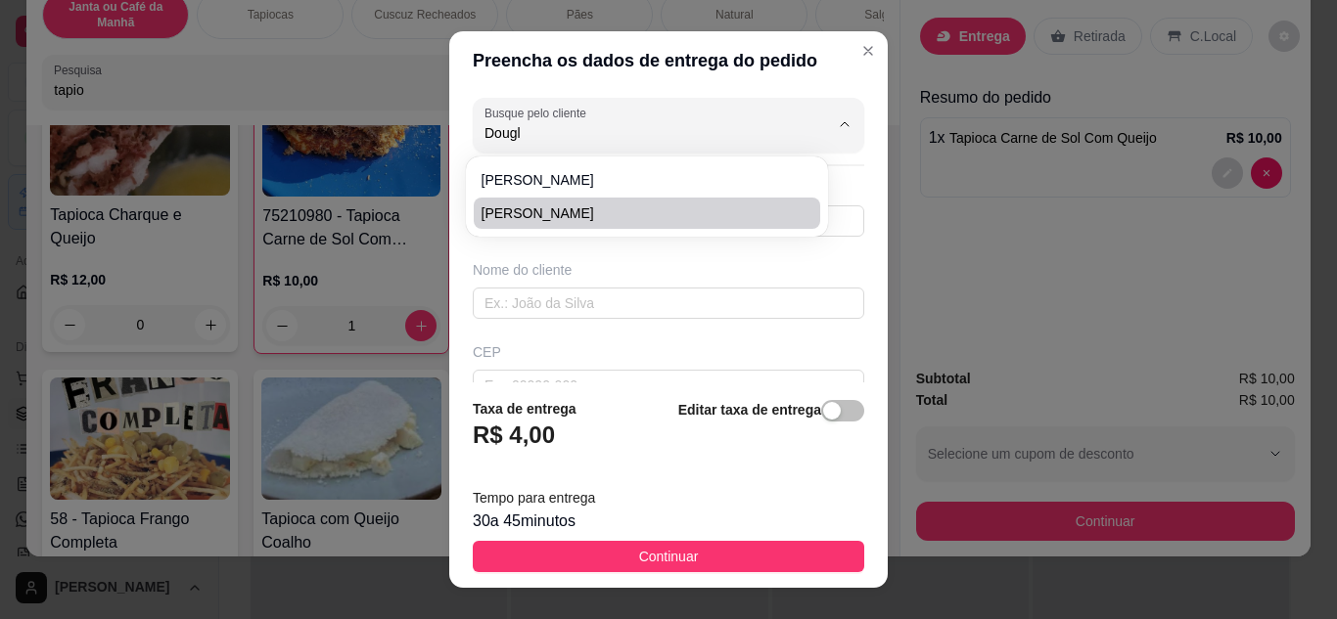
click at [610, 213] on span "[PERSON_NAME]" at bounding box center [636, 214] width 311 height 20
type input "[PERSON_NAME]"
type input "8399380691"
type input "[PERSON_NAME]"
type input "[DEMOGRAPHIC_DATA][PERSON_NAME]"
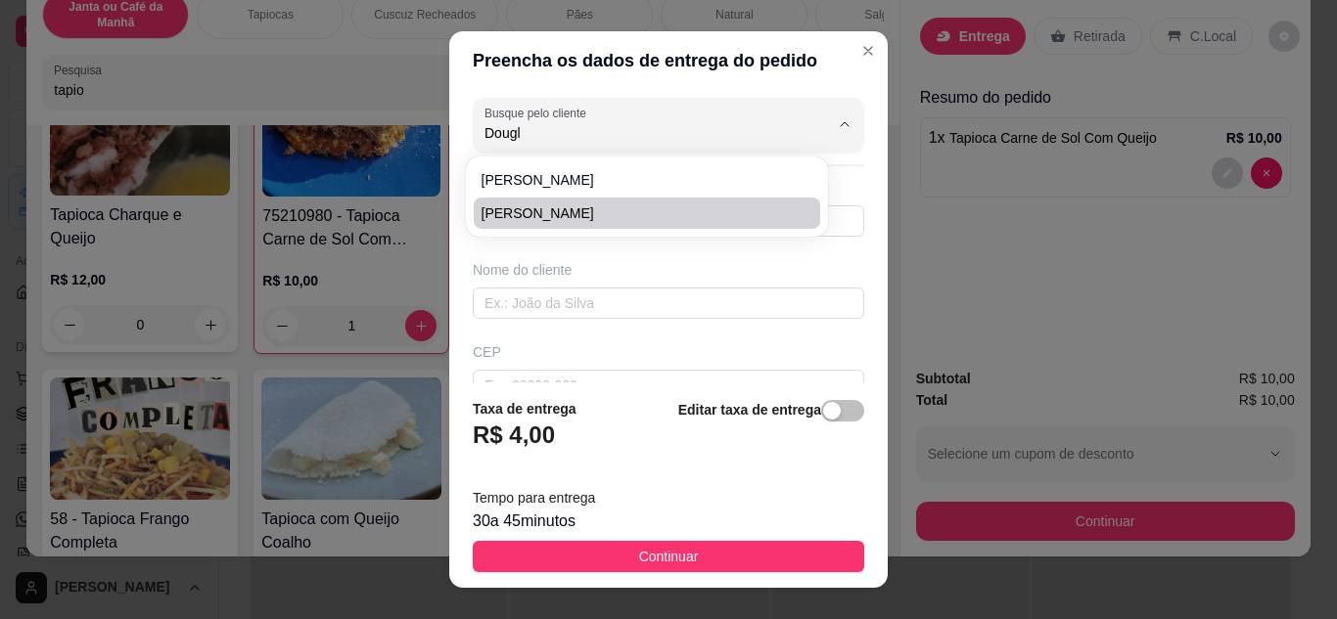
type input "224"
type input "Nova [GEOGRAPHIC_DATA]"
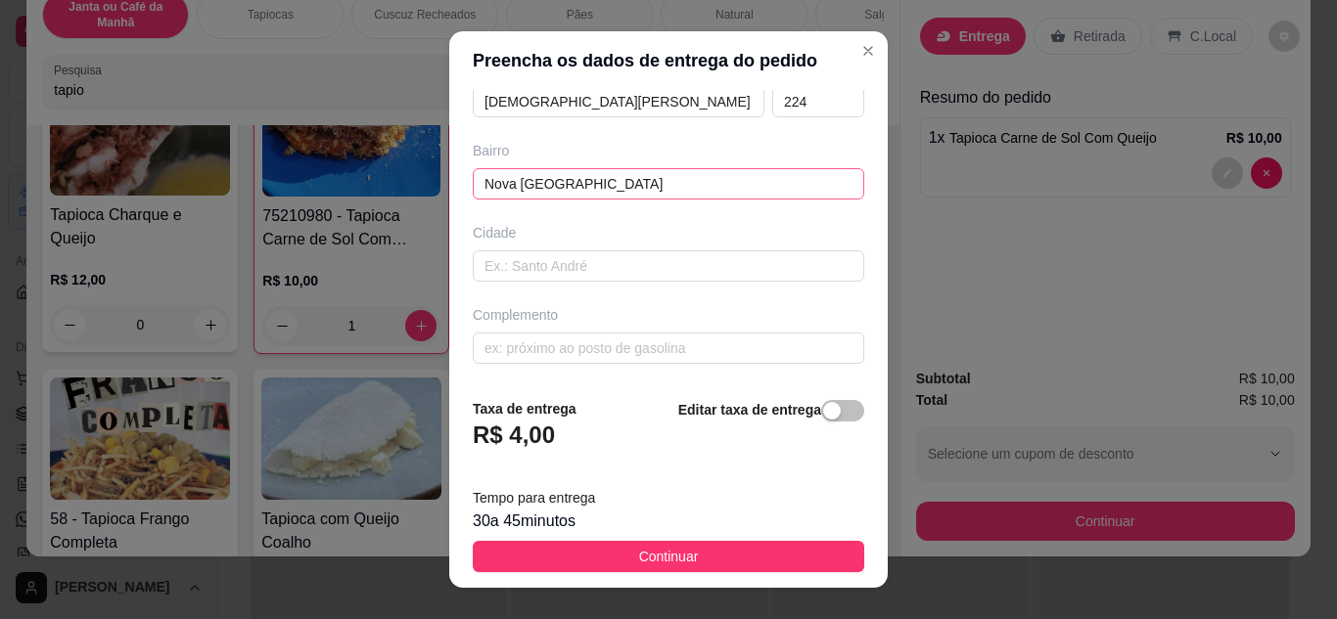
type input "[PERSON_NAME]"
drag, startPoint x: 610, startPoint y: 177, endPoint x: 216, endPoint y: 239, distance: 398.1
click at [225, 235] on div "Preencha os dados de entrega do pedido Busque pelo cliente Douglas Trindade Núm…" at bounding box center [668, 309] width 1337 height 619
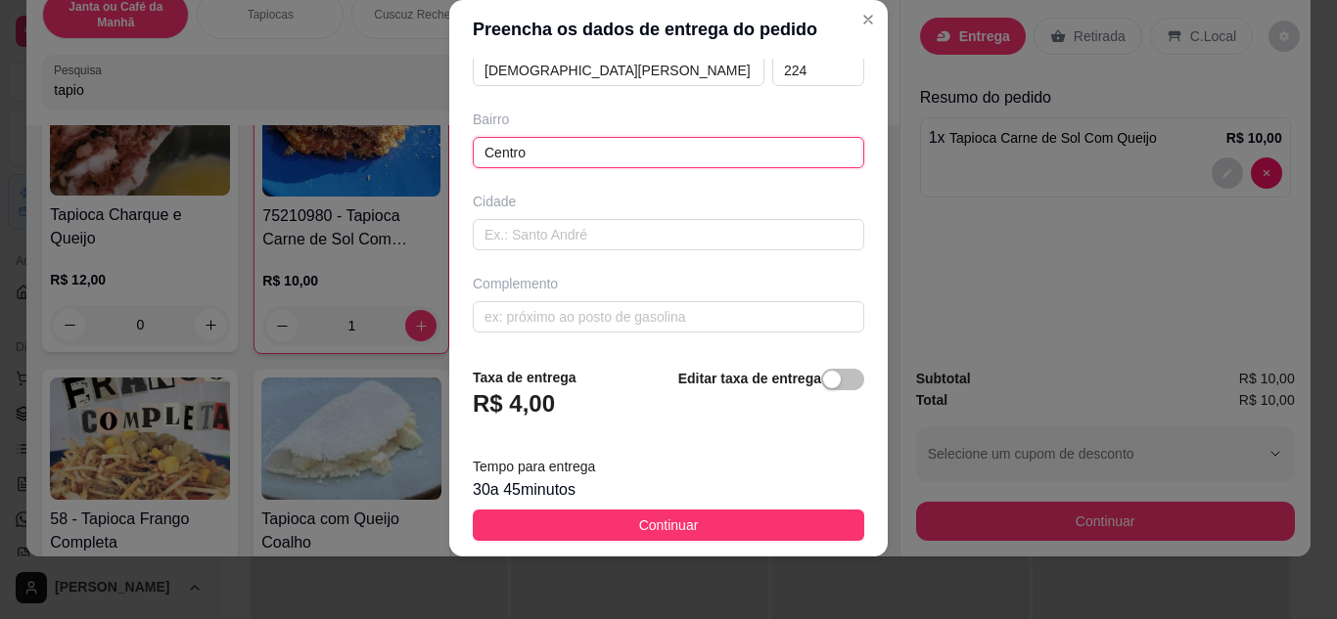
scroll to position [171, 0]
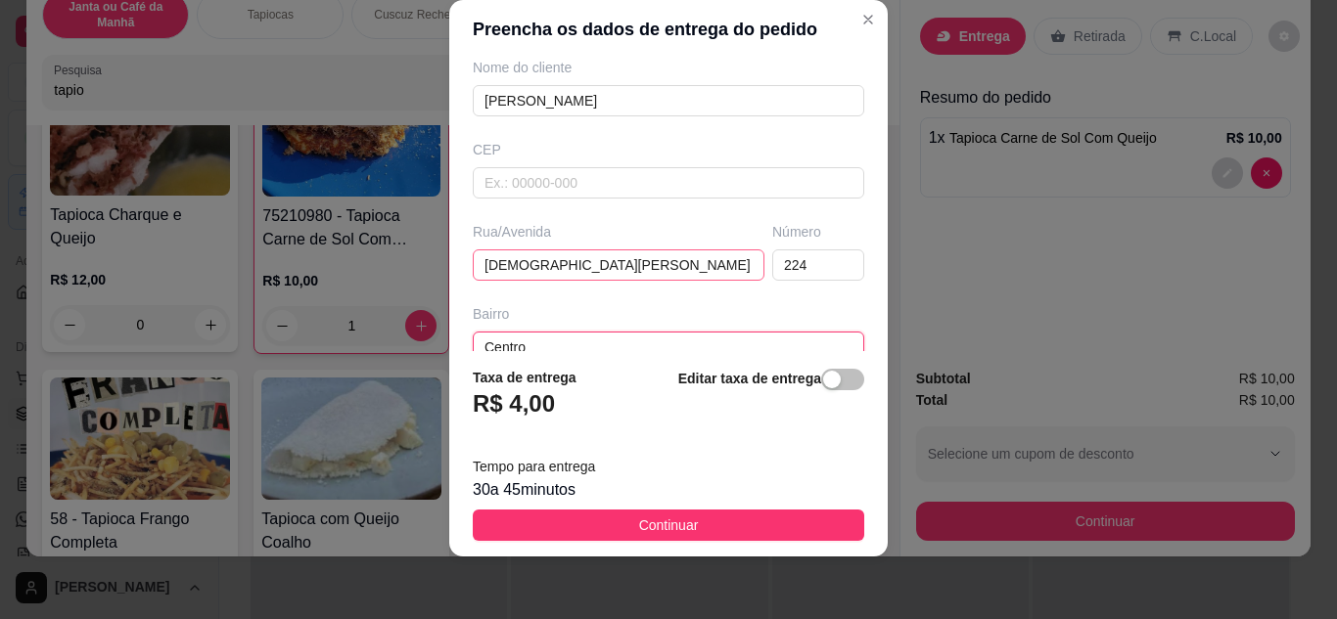
type input "Centro"
drag, startPoint x: 614, startPoint y: 263, endPoint x: 361, endPoint y: 271, distance: 253.5
click at [361, 271] on div "Preencha os dados de entrega do pedido Busque pelo cliente Douglas Trindade Núm…" at bounding box center [668, 309] width 1337 height 619
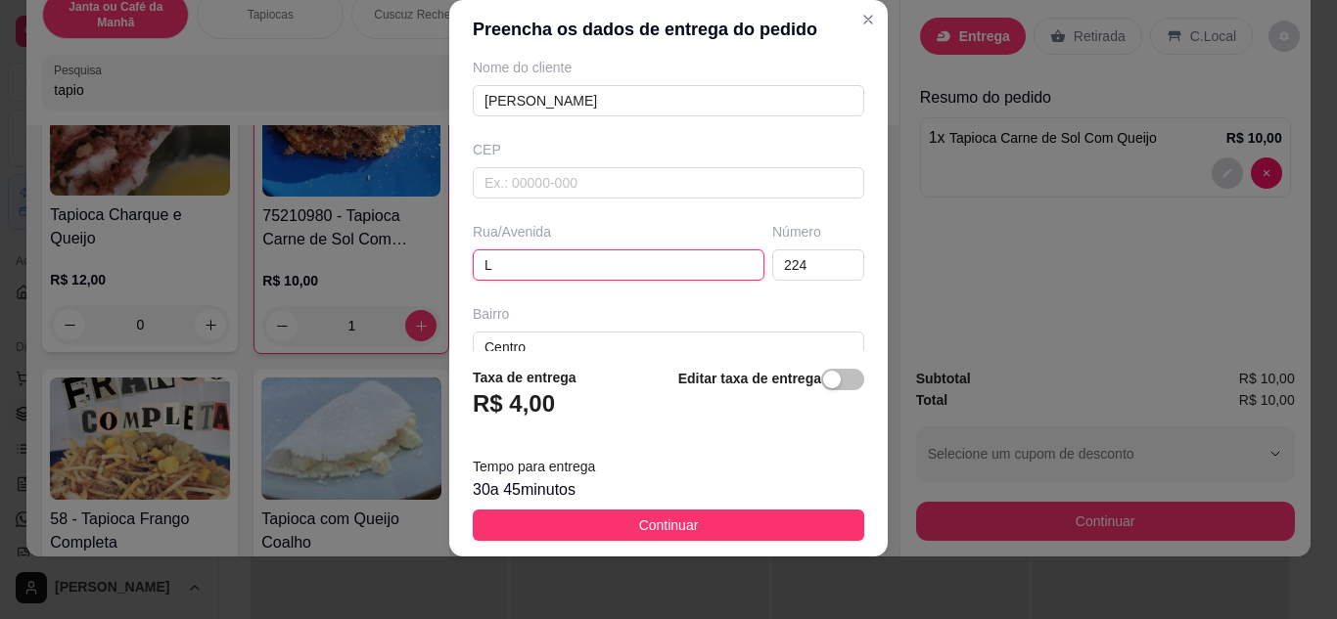
paste input "[PERSON_NAME], 52 ·"
type input "Lourival Lacerda, 52 ·"
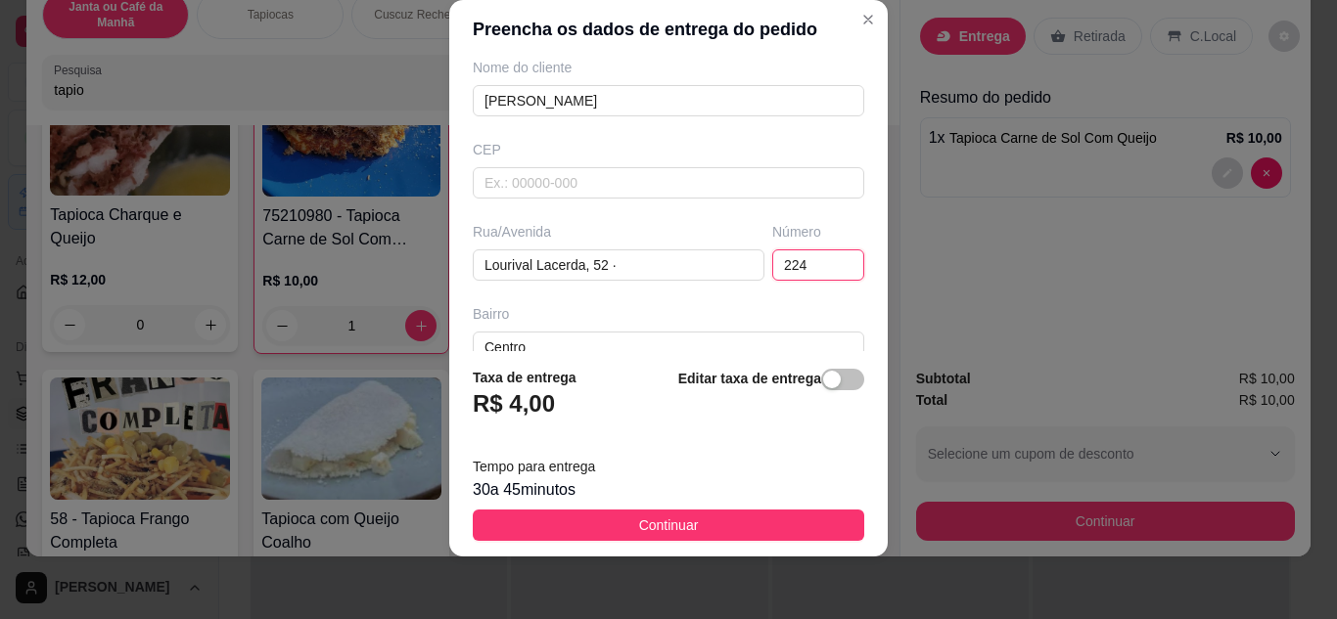
drag, startPoint x: 792, startPoint y: 264, endPoint x: 689, endPoint y: 283, distance: 104.4
click at [689, 283] on div "Busque pelo cliente [PERSON_NAME] Número de contato 8399380691 Nome do cliente …" at bounding box center [668, 206] width 438 height 294
click at [641, 263] on input "Lourival Lacerda, 52 ·" at bounding box center [619, 265] width 292 height 31
type input "Lourival Lacerda"
click at [772, 256] on input "text" at bounding box center [818, 265] width 92 height 31
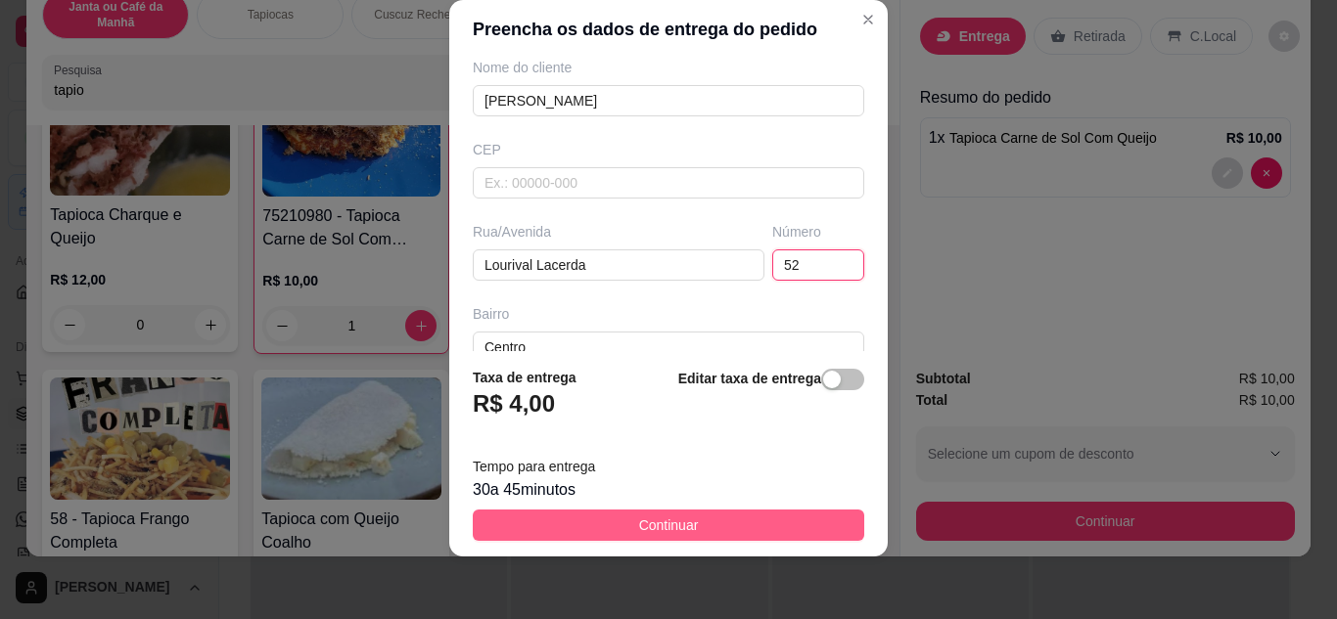
type input "52"
click at [757, 522] on button "Continuar" at bounding box center [668, 525] width 391 height 31
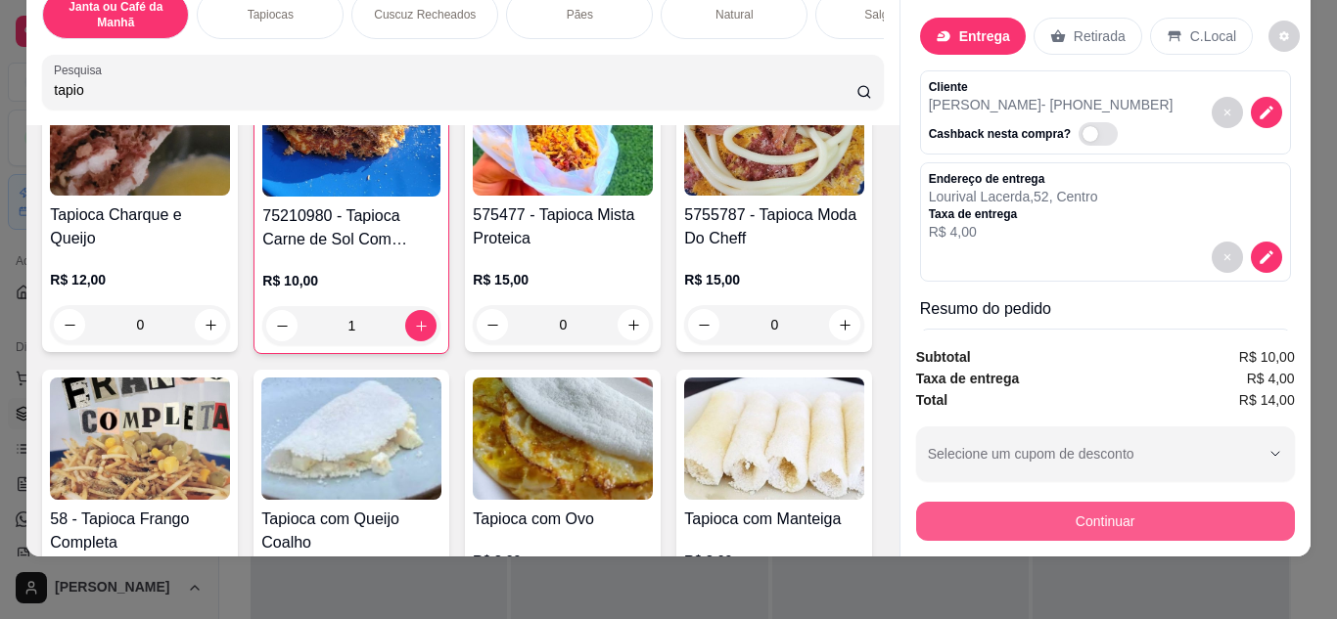
click at [1172, 502] on button "Continuar" at bounding box center [1105, 521] width 379 height 39
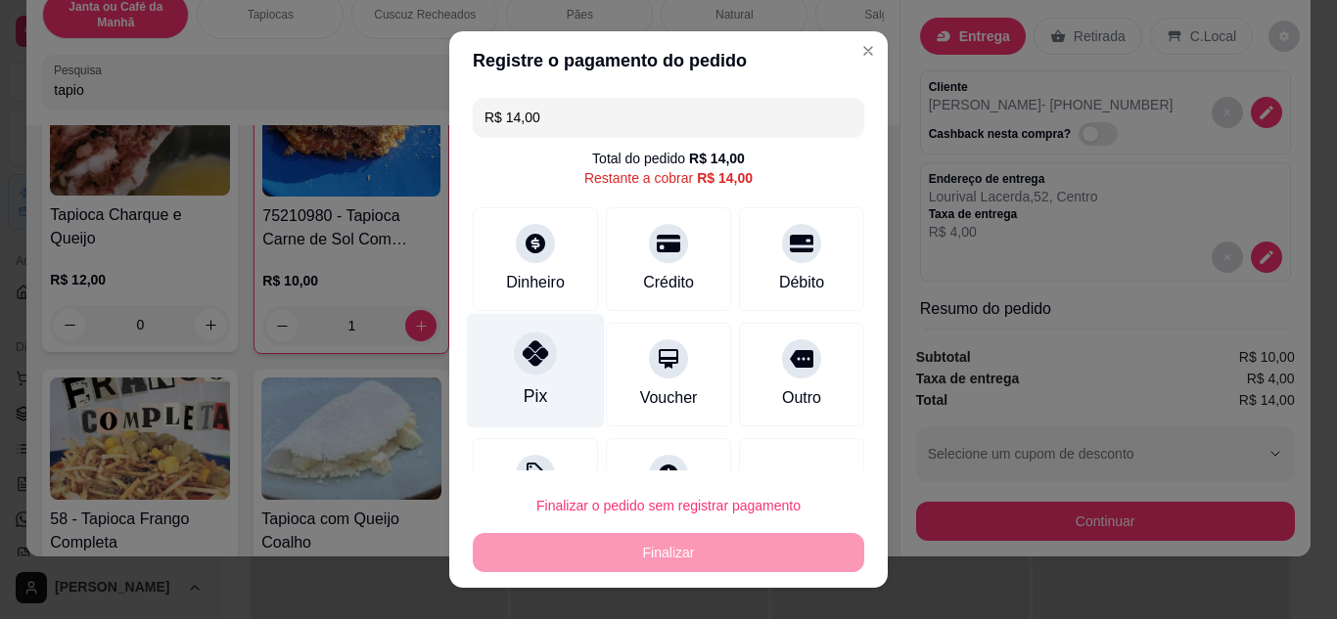
click at [524, 365] on icon at bounding box center [535, 353] width 25 height 25
type input "R$ 0,00"
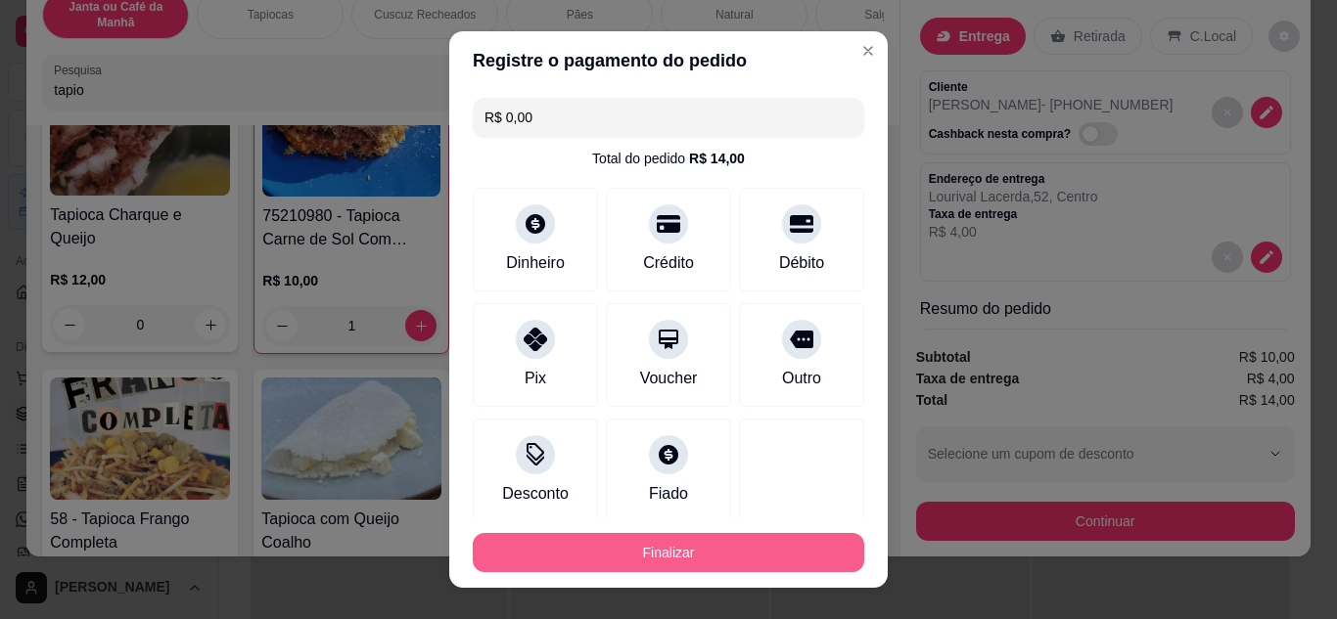
click at [654, 548] on button "Finalizar" at bounding box center [668, 552] width 391 height 39
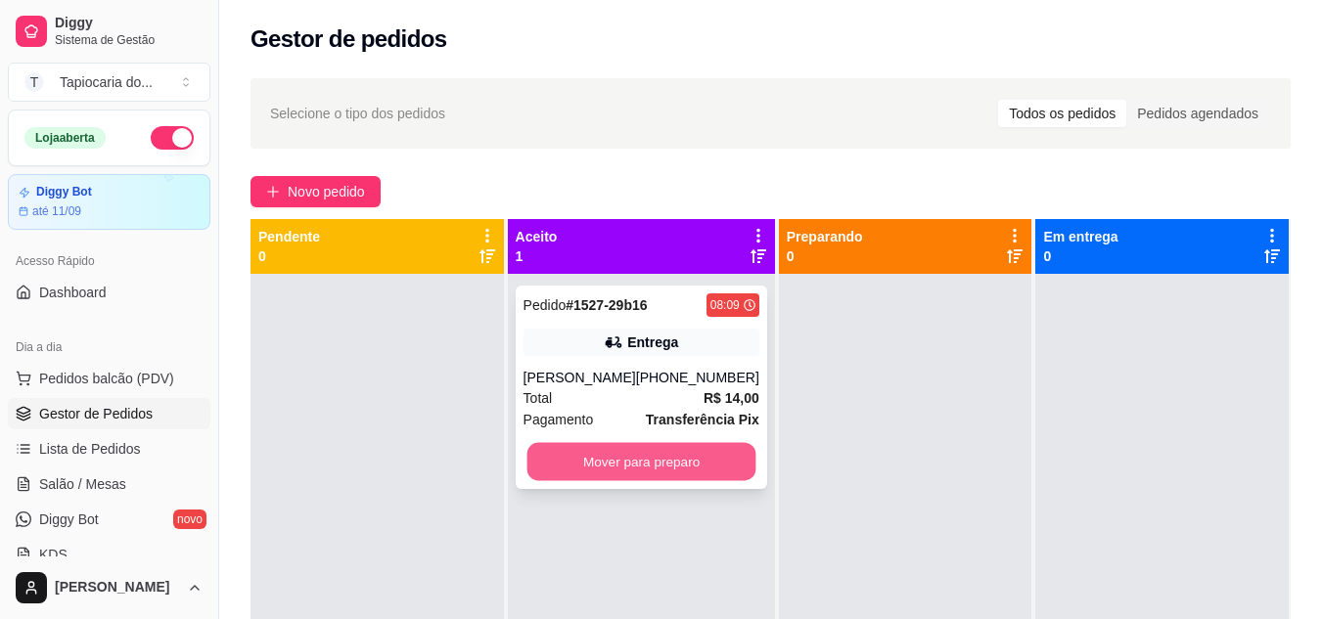
click at [686, 464] on button "Mover para preparo" at bounding box center [640, 462] width 229 height 38
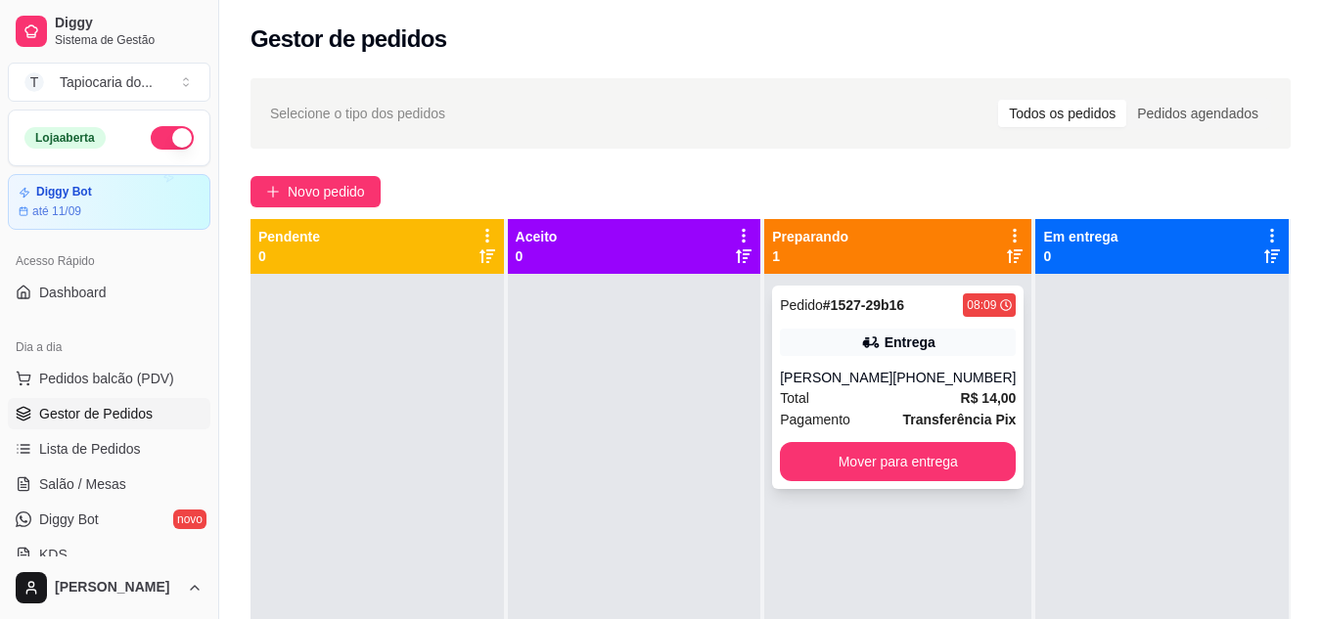
click at [898, 386] on div "Pedido # 1527-29b16 08:09 Entrega [PERSON_NAME] [PHONE_NUMBER] Total R$ 14,00 P…" at bounding box center [897, 388] width 251 height 204
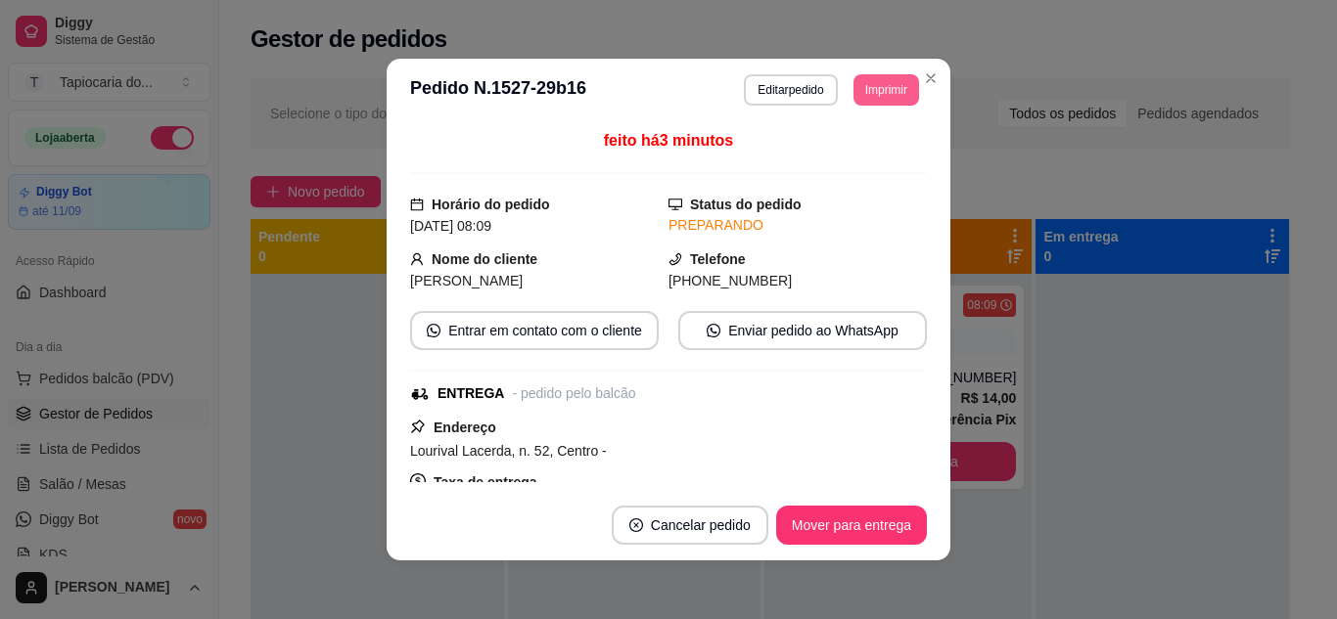
click at [871, 92] on button "Imprimir" at bounding box center [886, 89] width 66 height 31
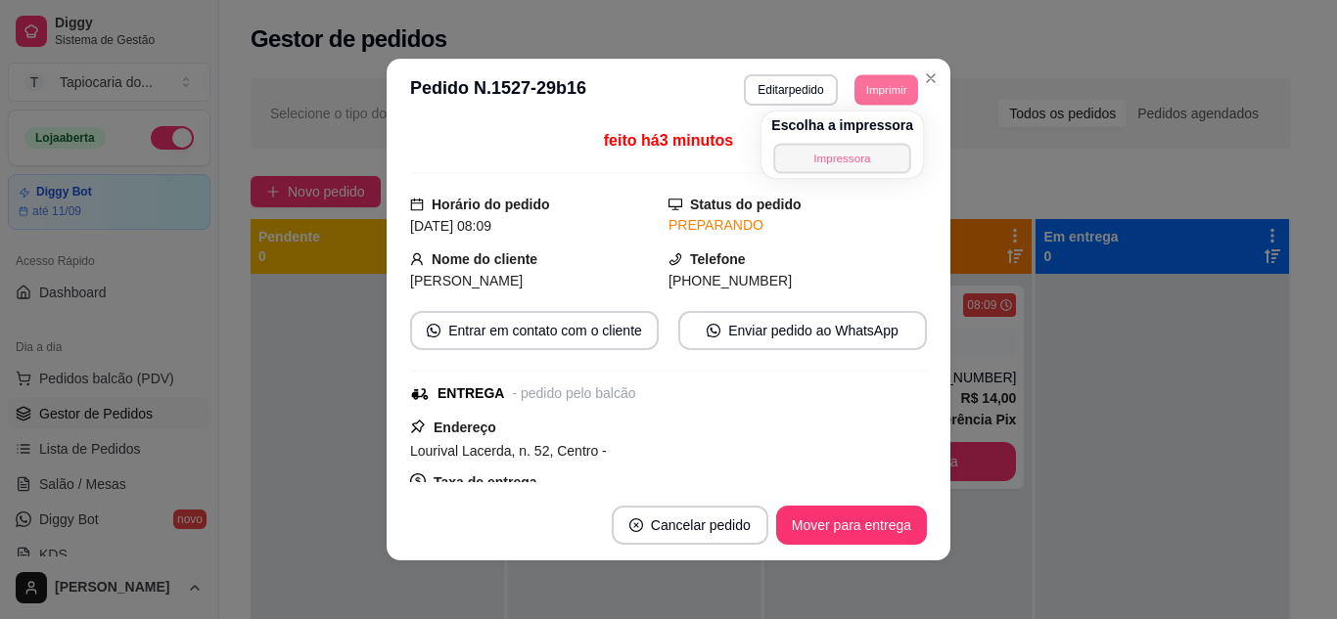
click at [834, 161] on button "Impressora" at bounding box center [842, 158] width 137 height 30
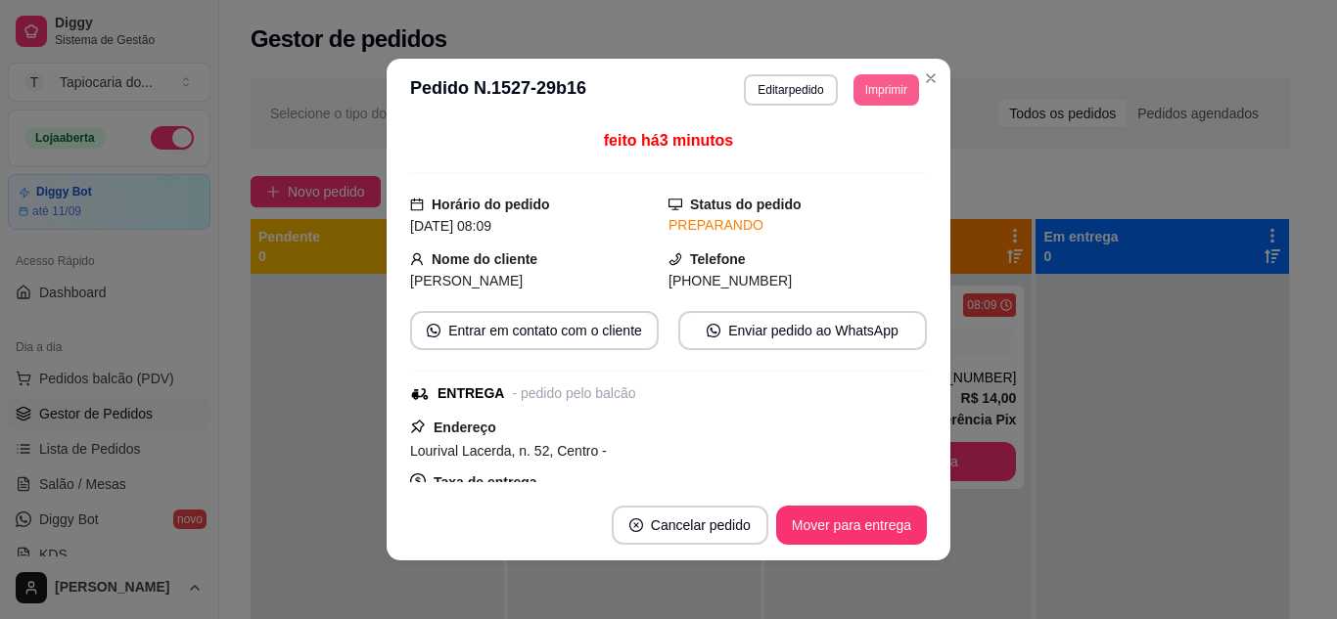
click at [881, 94] on button "Imprimir" at bounding box center [886, 89] width 66 height 31
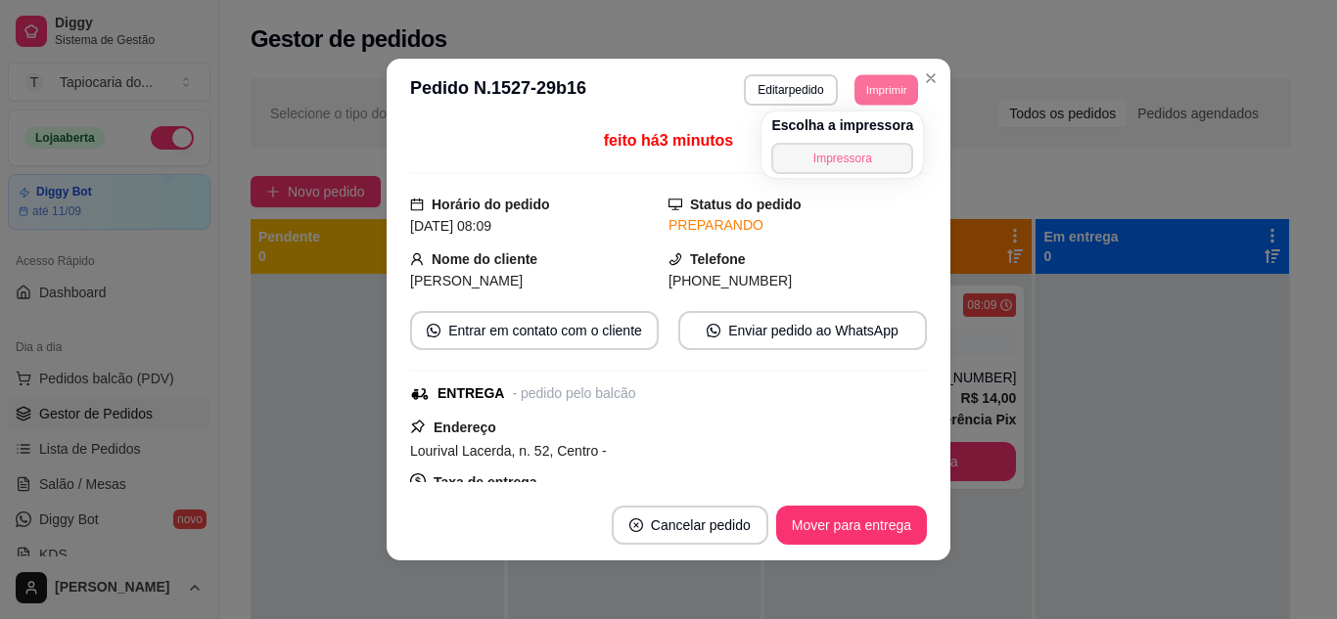
click at [886, 159] on button "Impressora" at bounding box center [842, 158] width 142 height 31
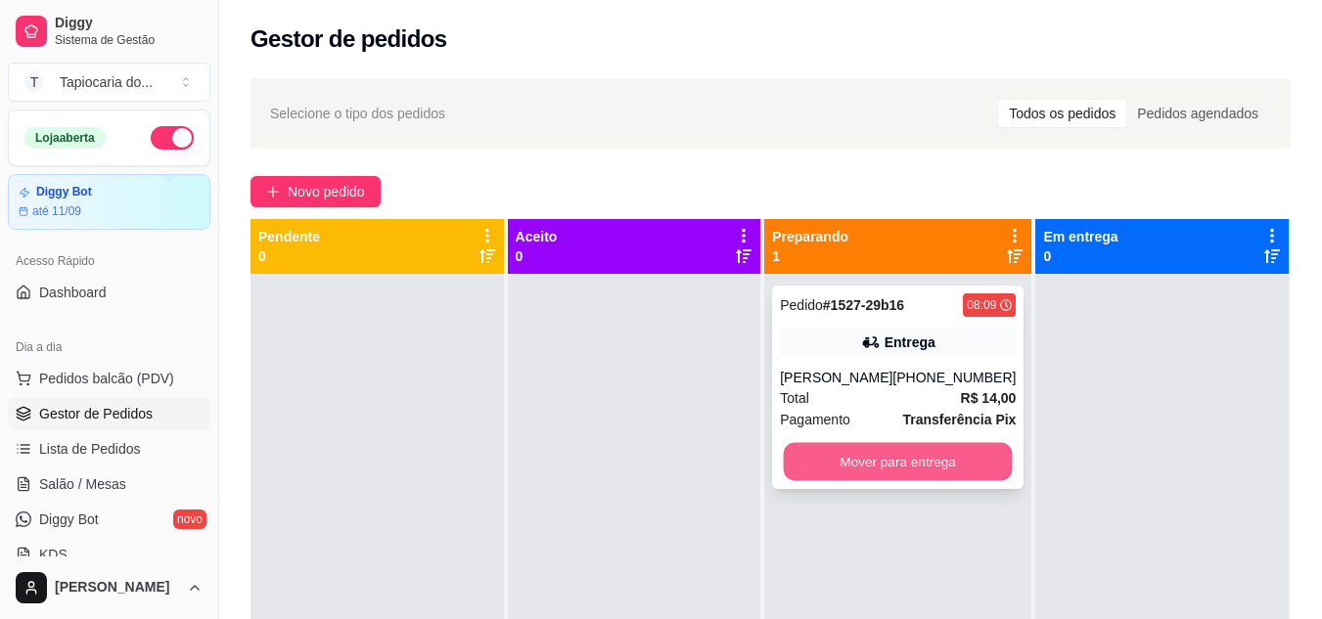
click at [941, 453] on button "Mover para entrega" at bounding box center [898, 462] width 229 height 38
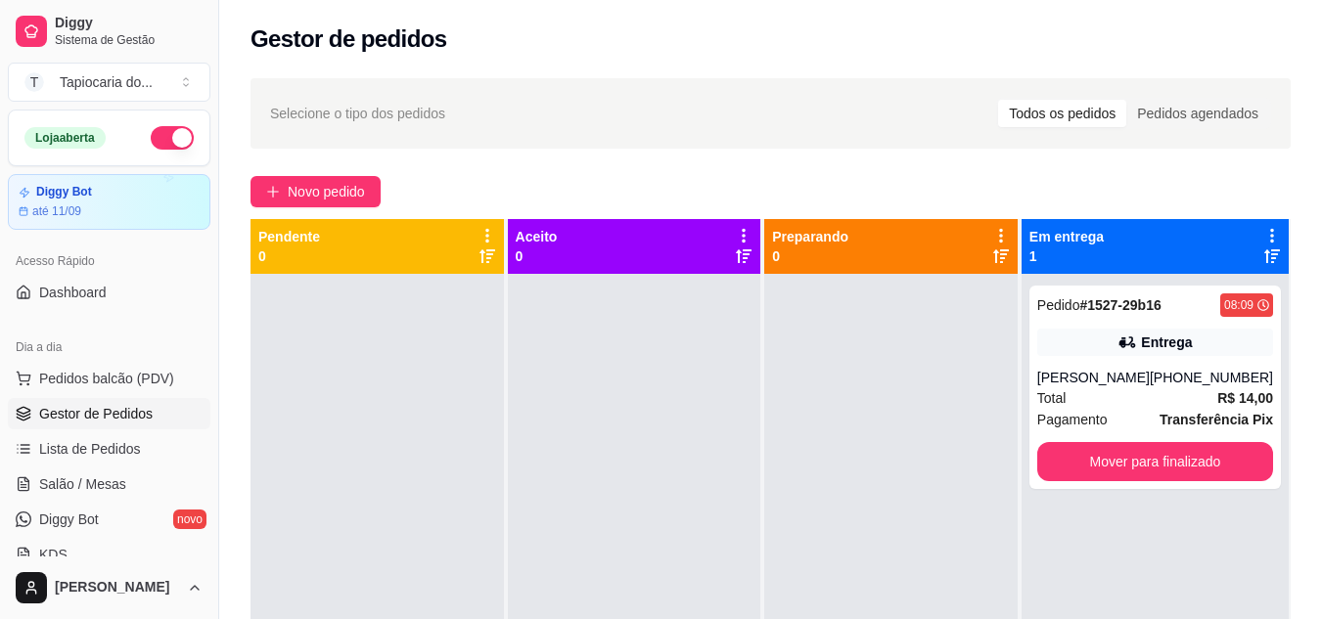
click at [614, 45] on div "Gestor de pedidos" at bounding box center [770, 38] width 1040 height 31
click at [916, 10] on div "Gestor de pedidos" at bounding box center [770, 33] width 1103 height 67
click at [336, 185] on span "Novo pedido" at bounding box center [326, 192] width 77 height 22
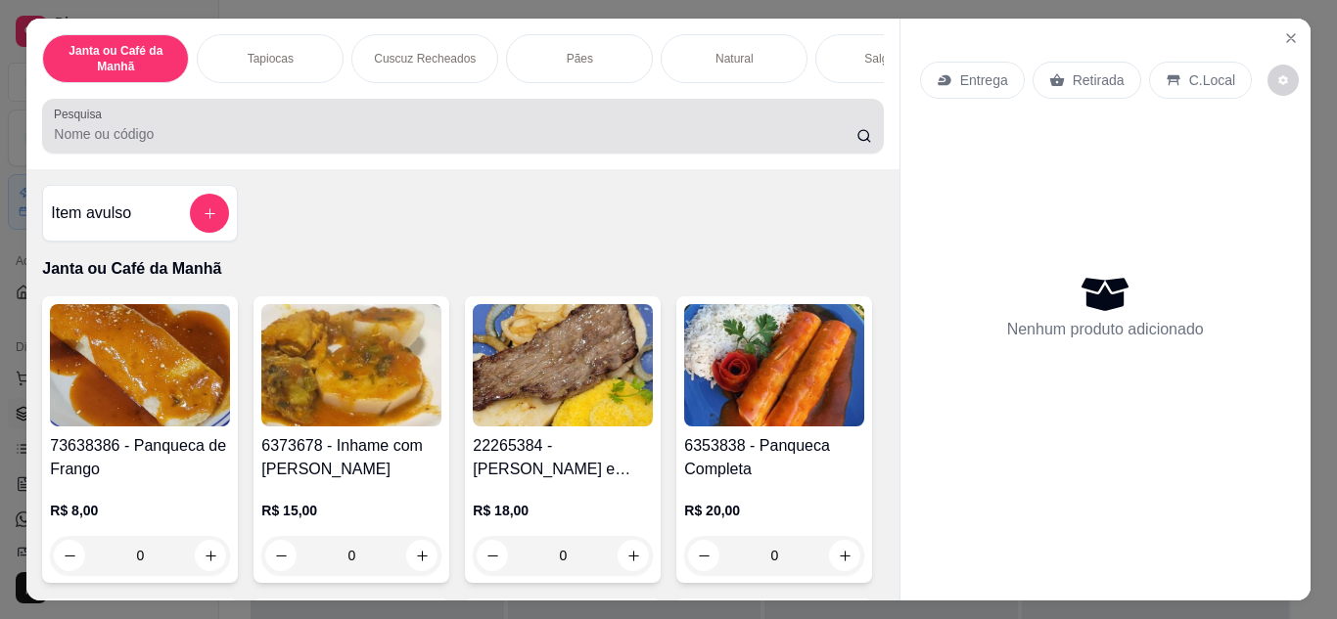
click at [430, 121] on div at bounding box center [462, 126] width 817 height 39
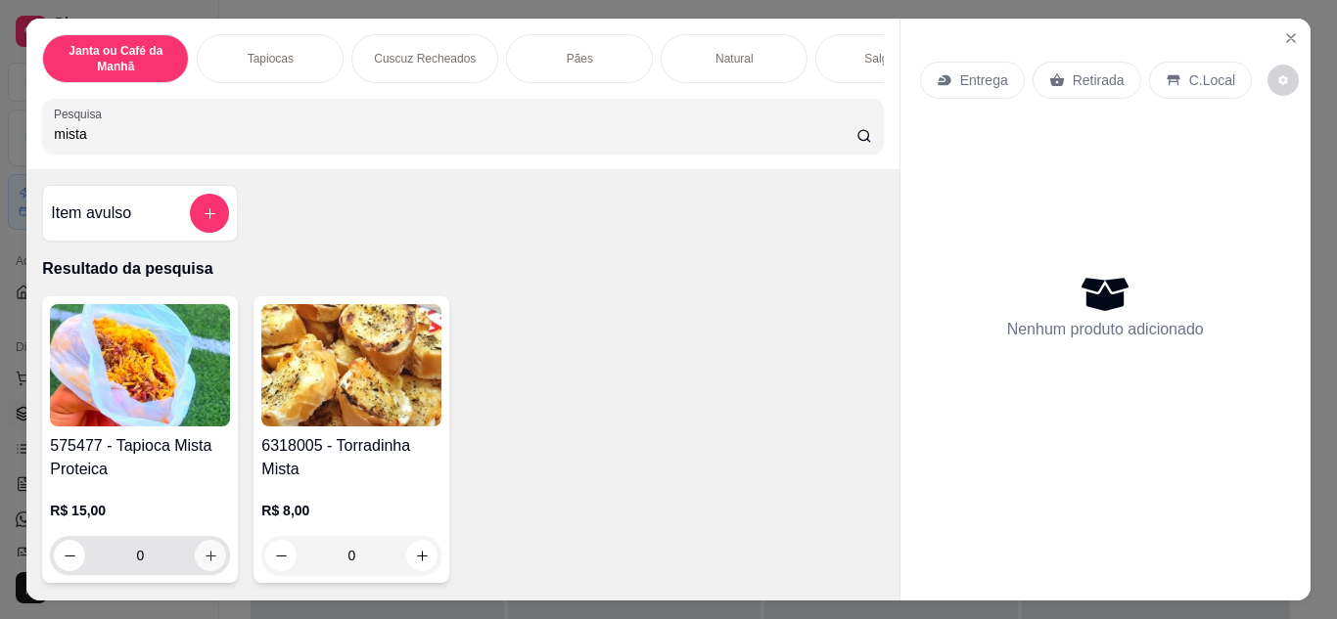
type input "mista"
click at [204, 559] on icon "increase-product-quantity" at bounding box center [211, 556] width 15 height 15
type input "1"
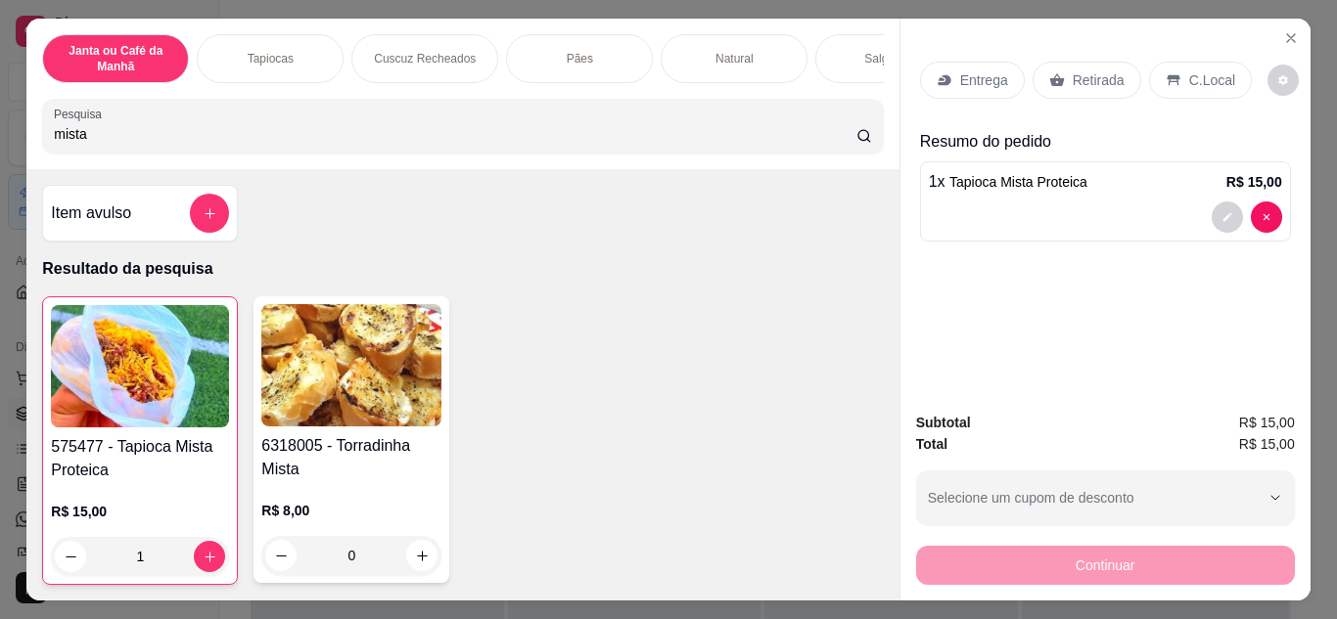
click at [975, 81] on p "Entrega" at bounding box center [984, 80] width 48 height 20
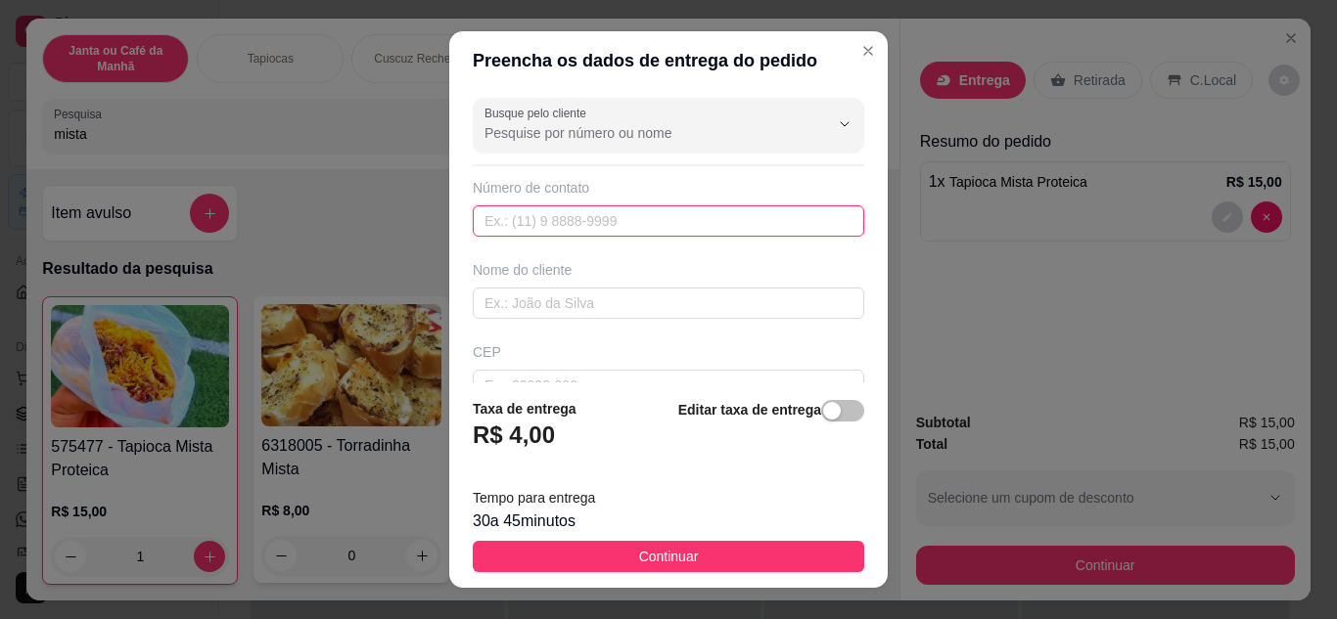
paste input "[PHONE_NUMBER]"
type input "[PHONE_NUMBER]"
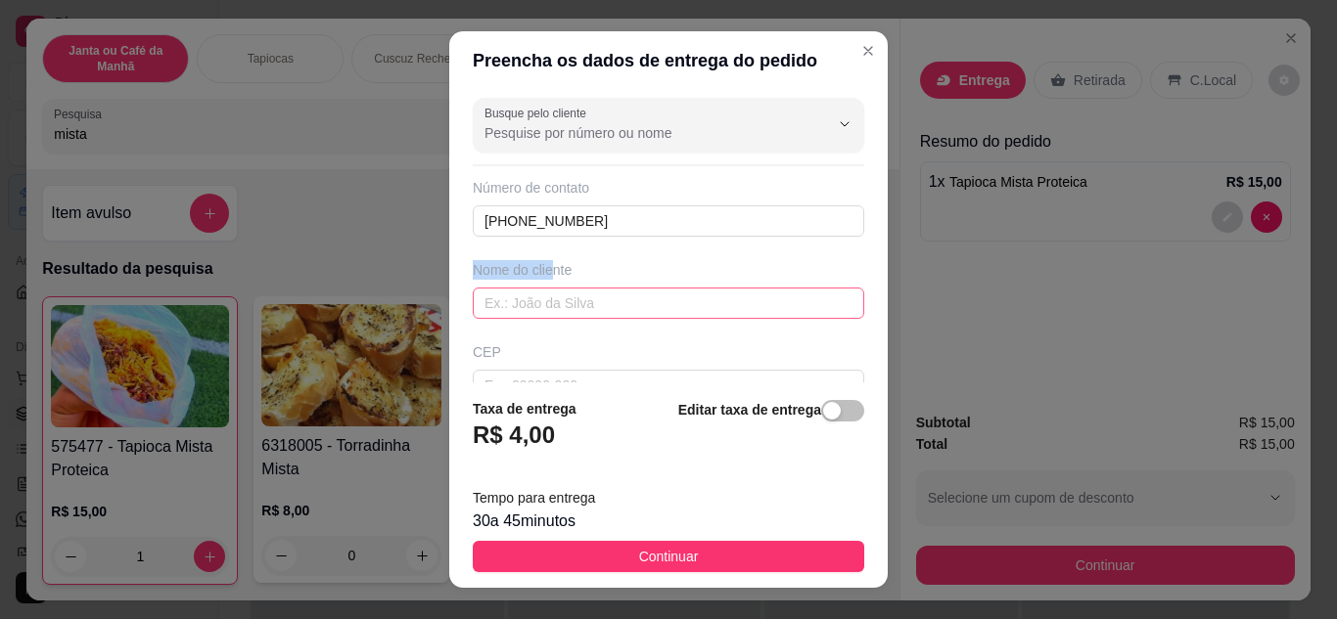
drag, startPoint x: 543, startPoint y: 276, endPoint x: 542, endPoint y: 314, distance: 38.2
click at [542, 313] on div "Nome do cliente" at bounding box center [668, 289] width 399 height 59
click at [542, 314] on input "text" at bounding box center [668, 303] width 391 height 31
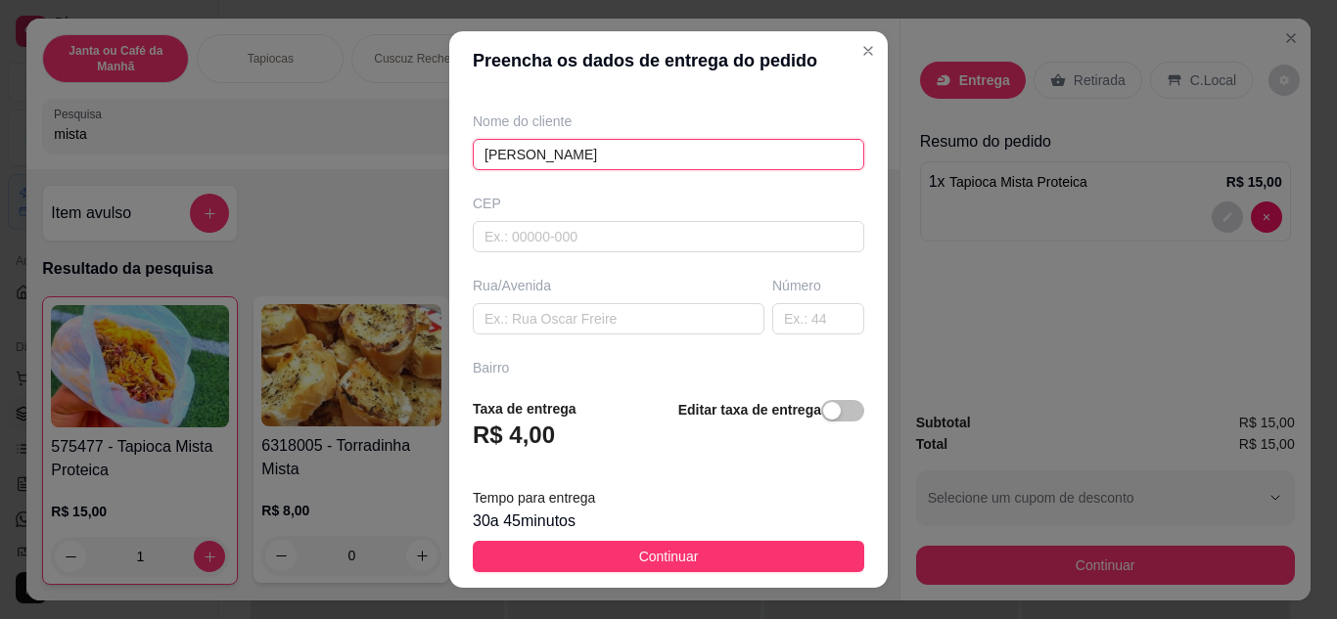
scroll to position [366, 0]
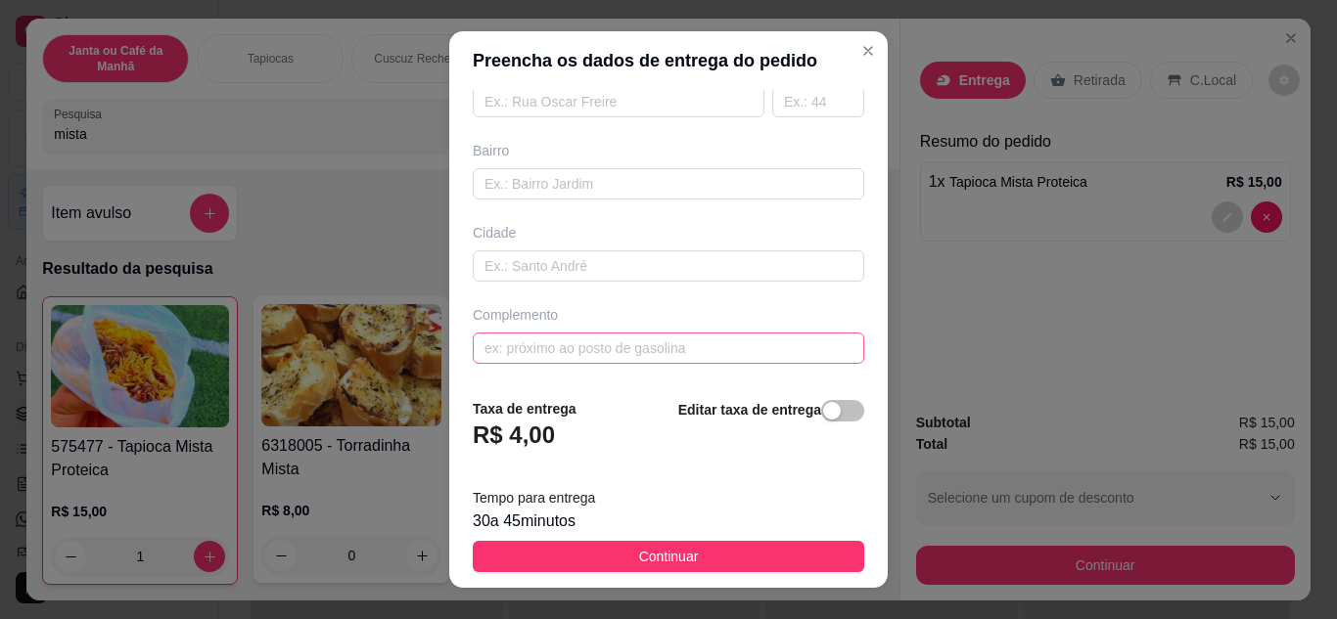
type input "[PERSON_NAME]"
click at [529, 359] on input "text" at bounding box center [668, 348] width 391 height 31
type input "Secretaria de Desenvolvimento"
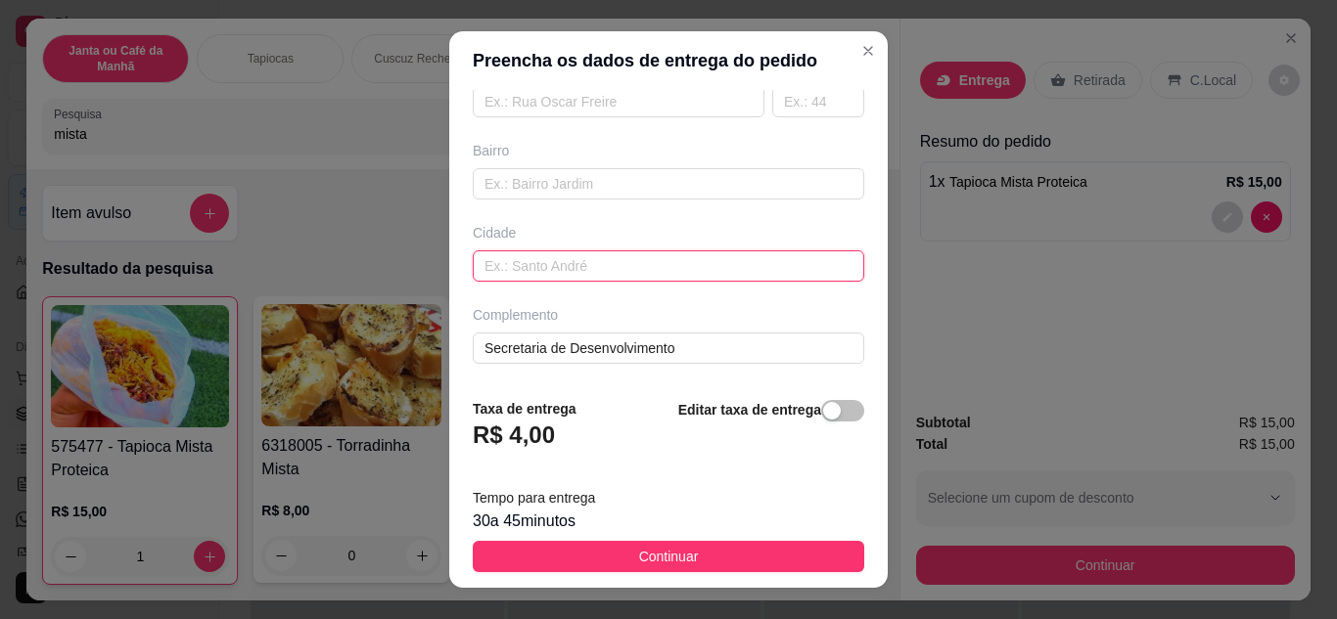
click at [592, 275] on input "text" at bounding box center [668, 265] width 391 height 31
type input "Sapé"
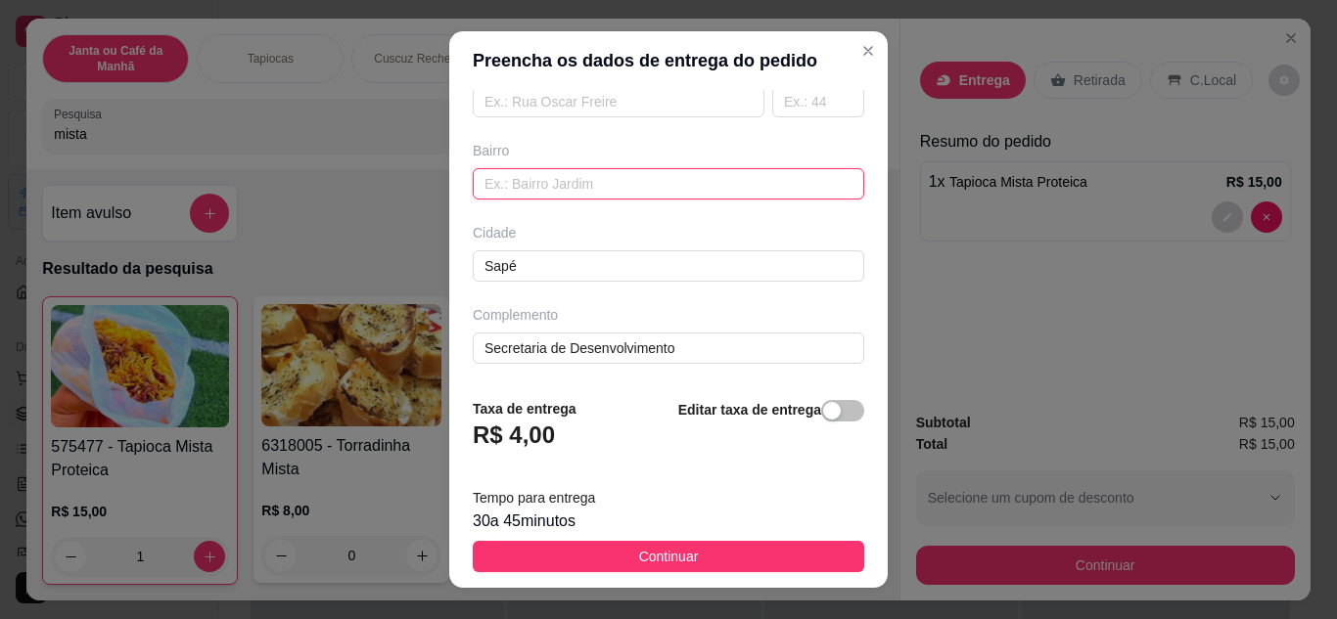
click at [599, 197] on input "text" at bounding box center [668, 183] width 391 height 31
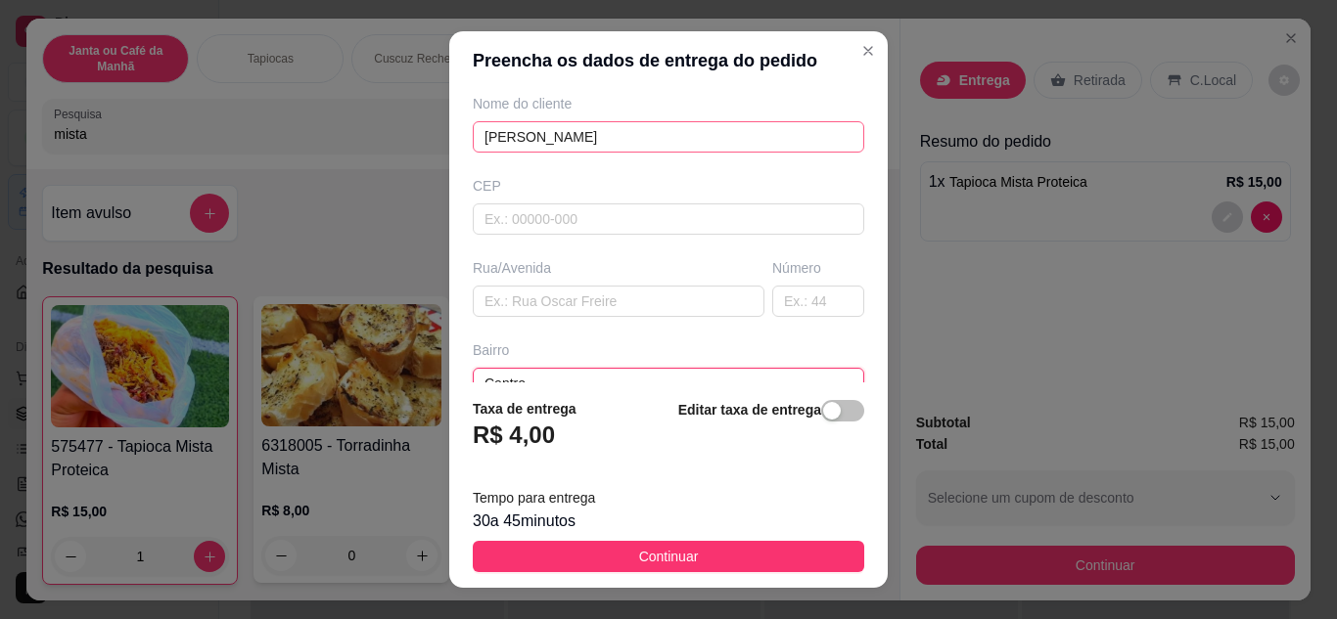
scroll to position [170, 0]
type input "Centro"
click at [550, 308] on input "text" at bounding box center [619, 297] width 292 height 31
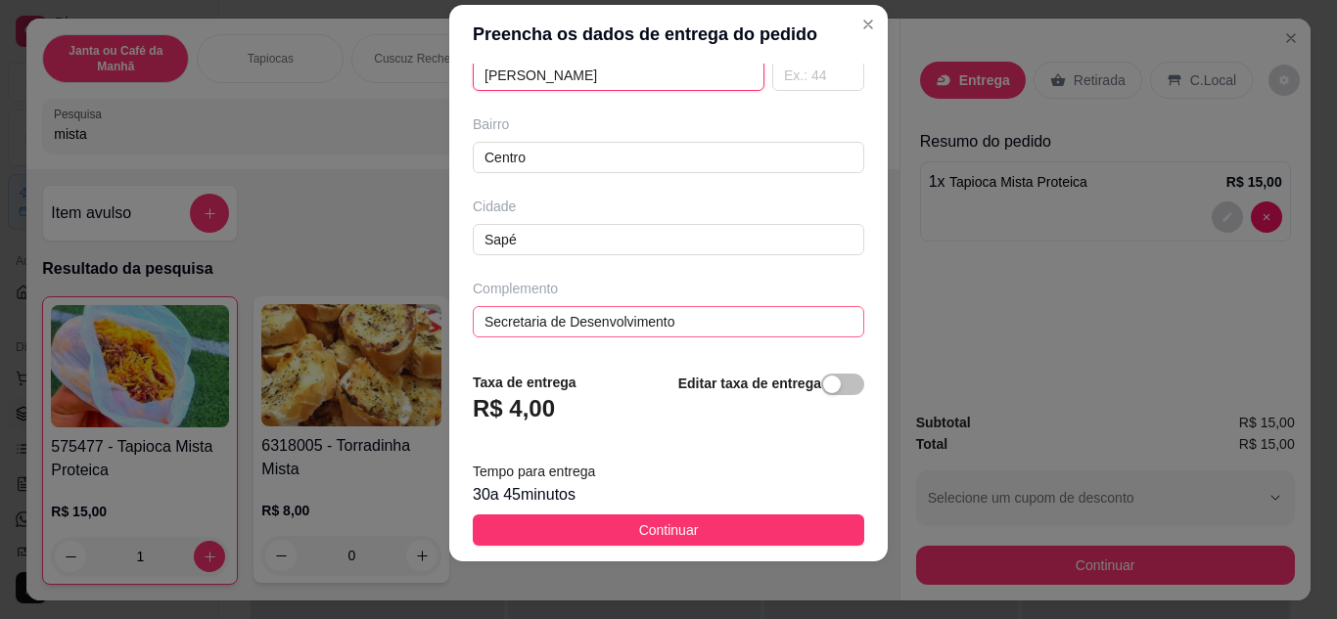
scroll to position [31, 0]
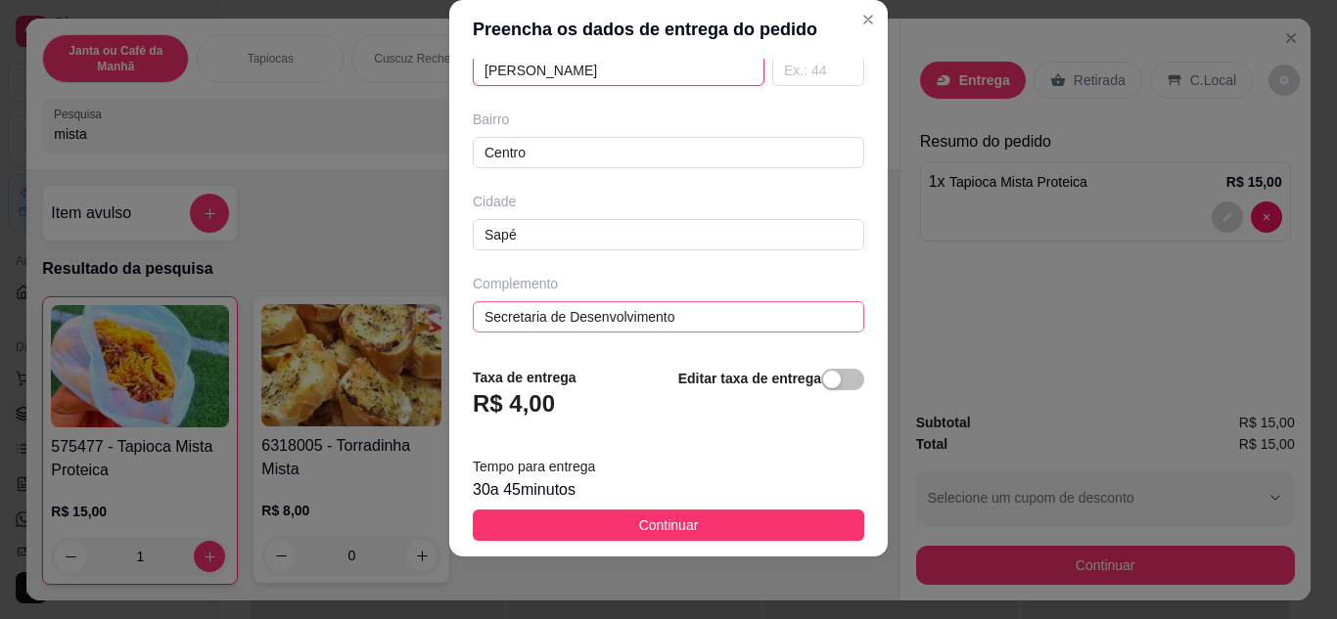
type input "[PERSON_NAME]"
click at [718, 317] on input "Secretaria de Desenvolvimento" at bounding box center [668, 316] width 391 height 31
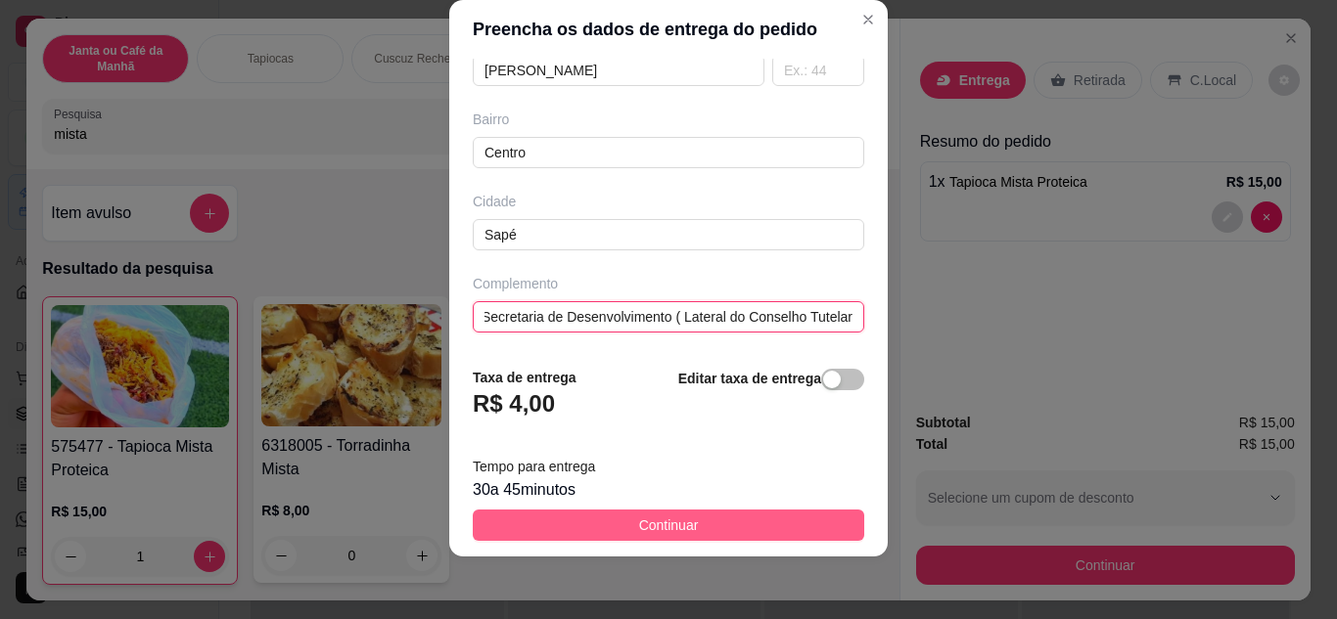
type input "Secretaria de Desenvolvimento ( Lateral do Conselho Tutelar"
click at [780, 518] on button "Continuar" at bounding box center [668, 525] width 391 height 31
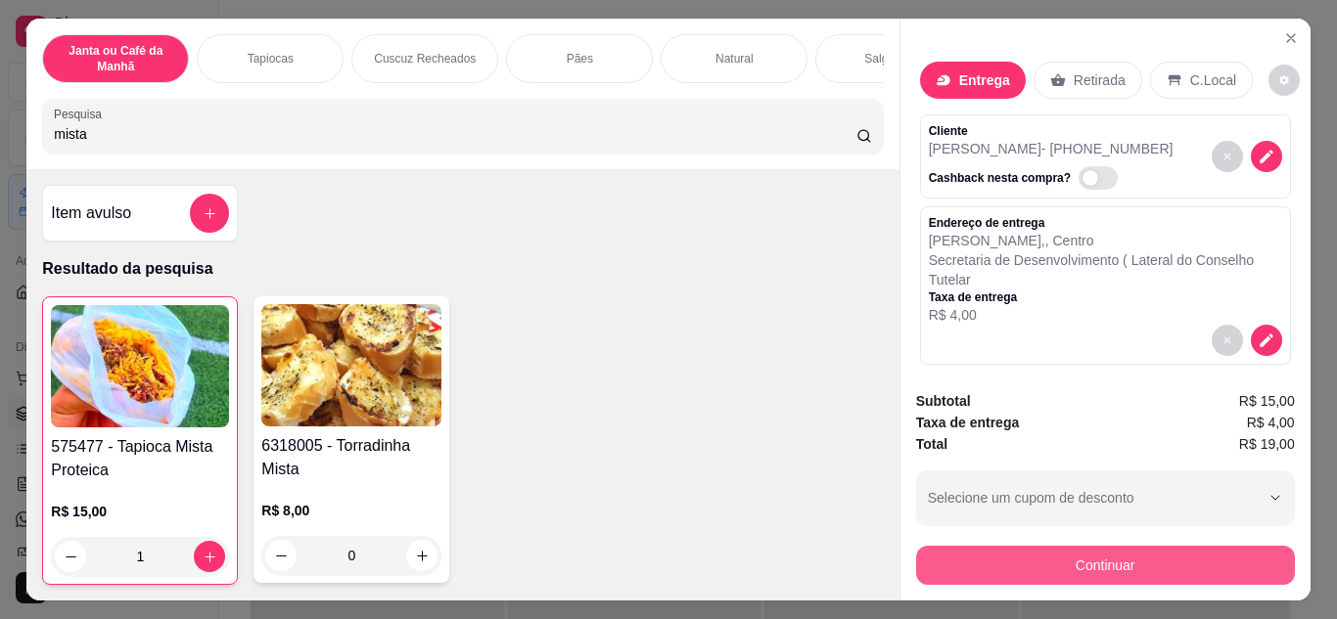
click at [1135, 566] on button "Continuar" at bounding box center [1105, 565] width 379 height 39
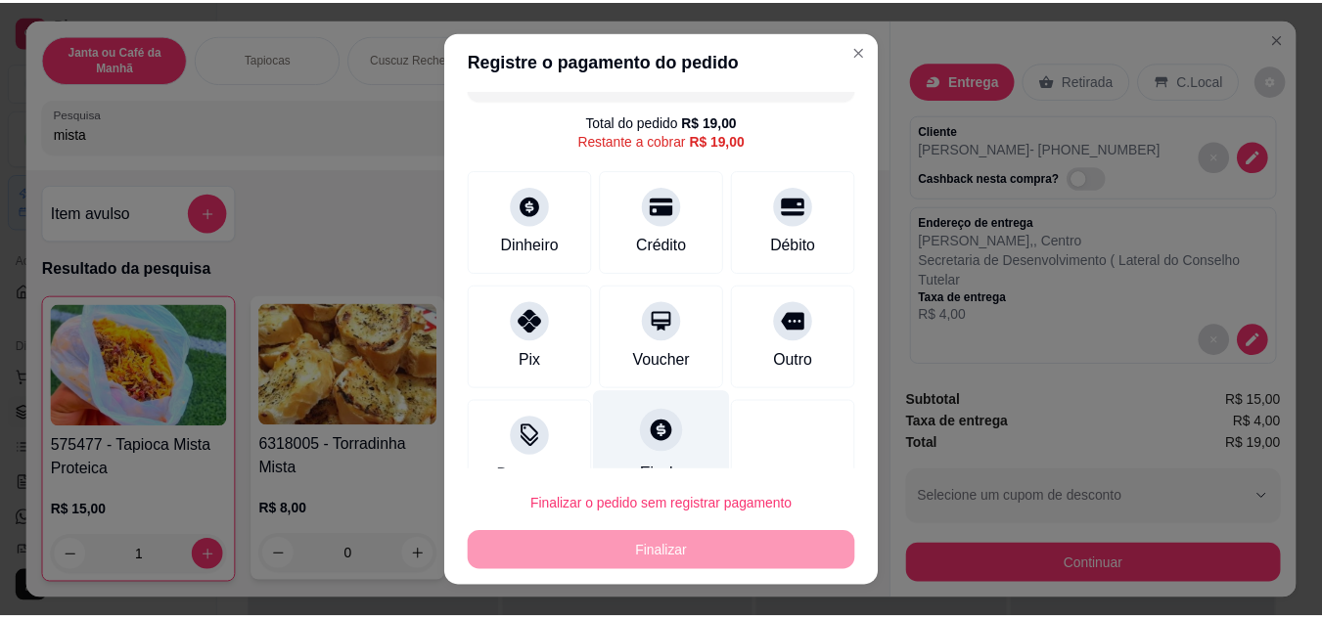
scroll to position [0, 0]
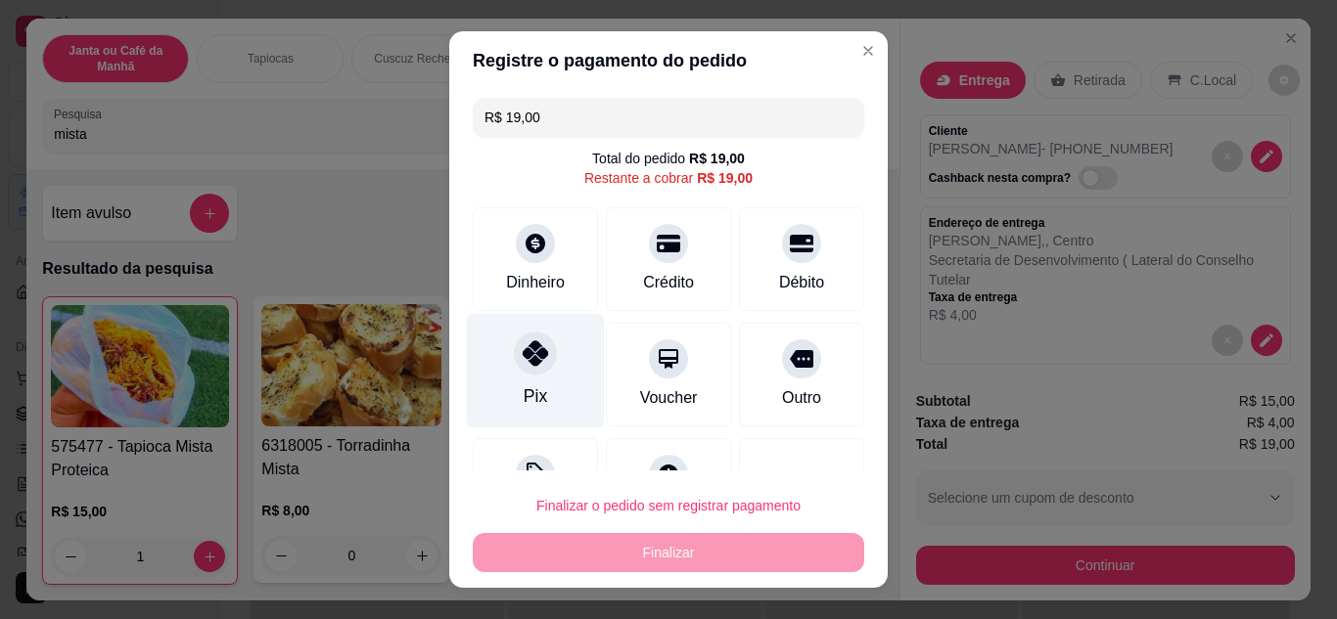
click at [537, 384] on div "Pix" at bounding box center [536, 370] width 138 height 114
type input "R$ 0,00"
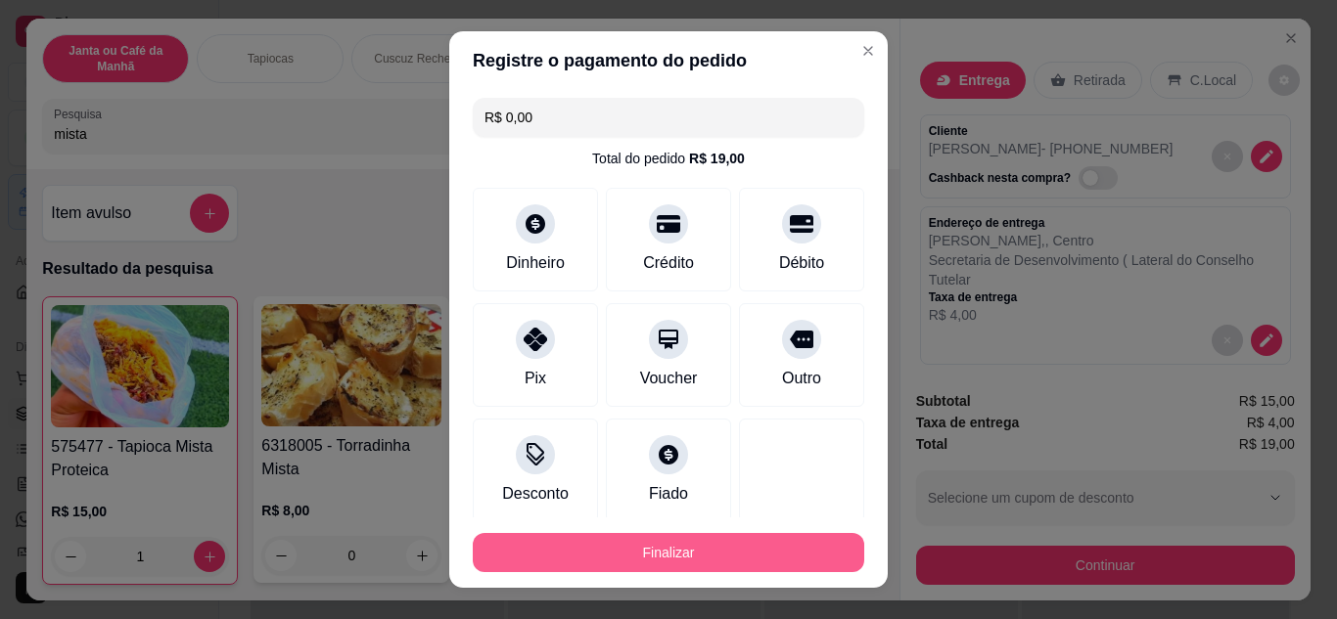
click at [735, 545] on button "Finalizar" at bounding box center [668, 552] width 391 height 39
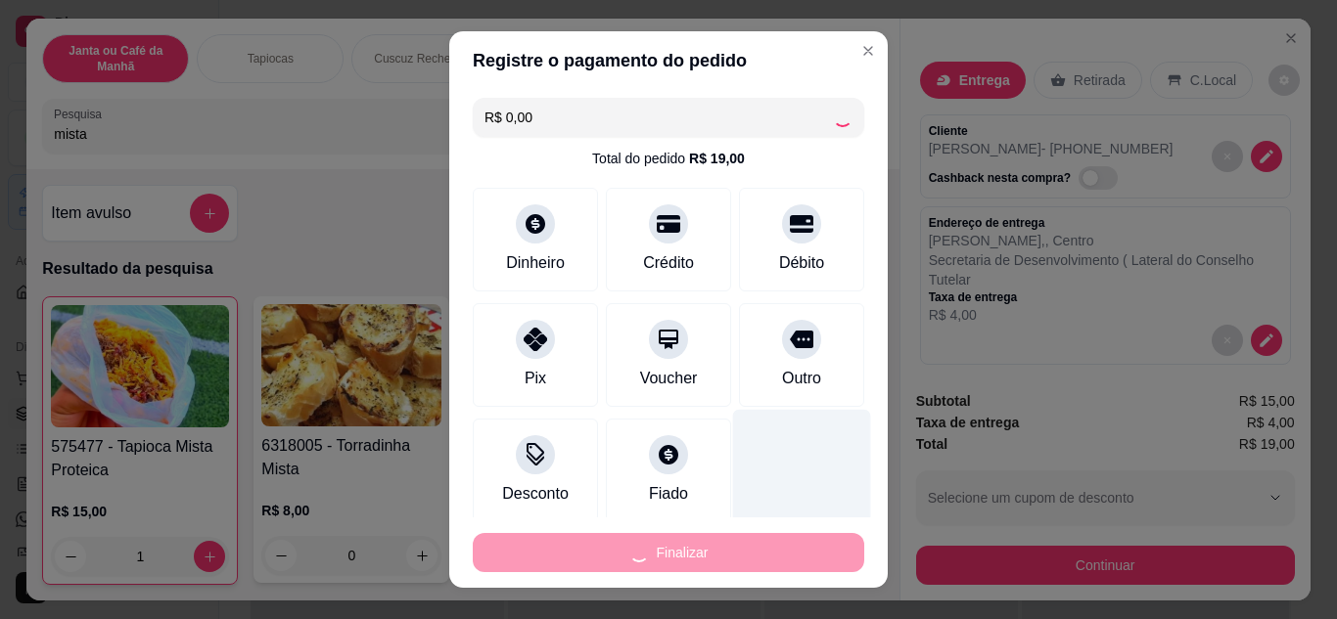
type input "0"
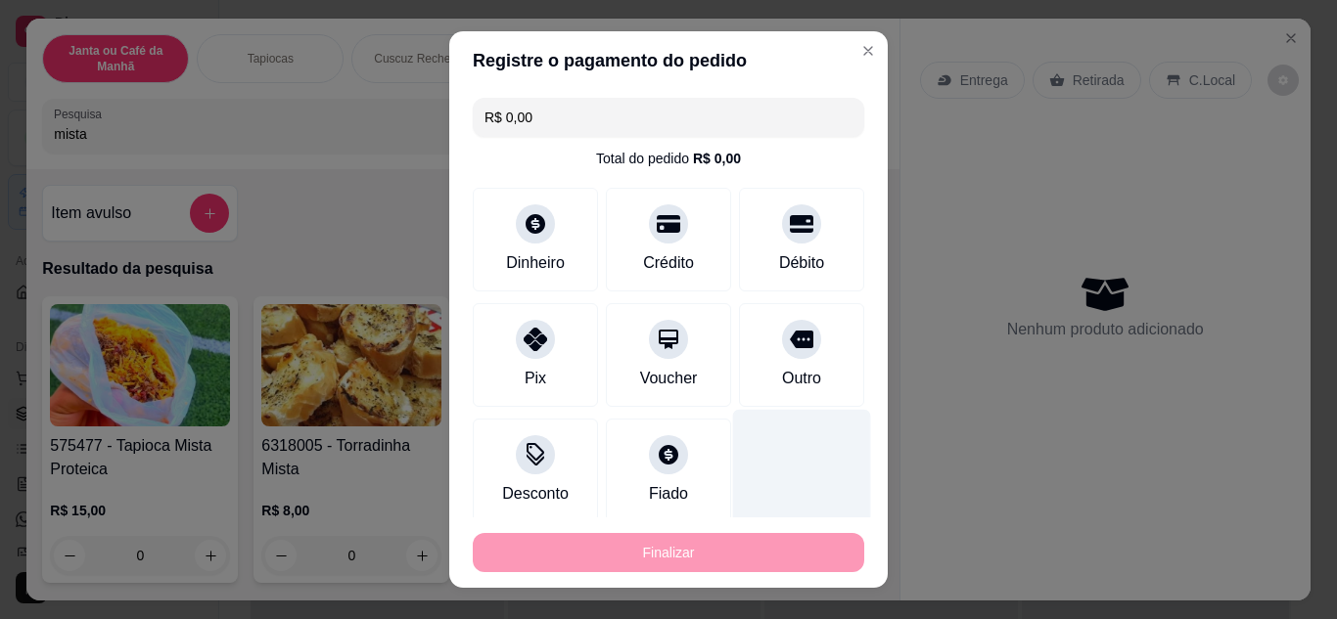
type input "-R$ 19,00"
